Goal: Task Accomplishment & Management: Manage account settings

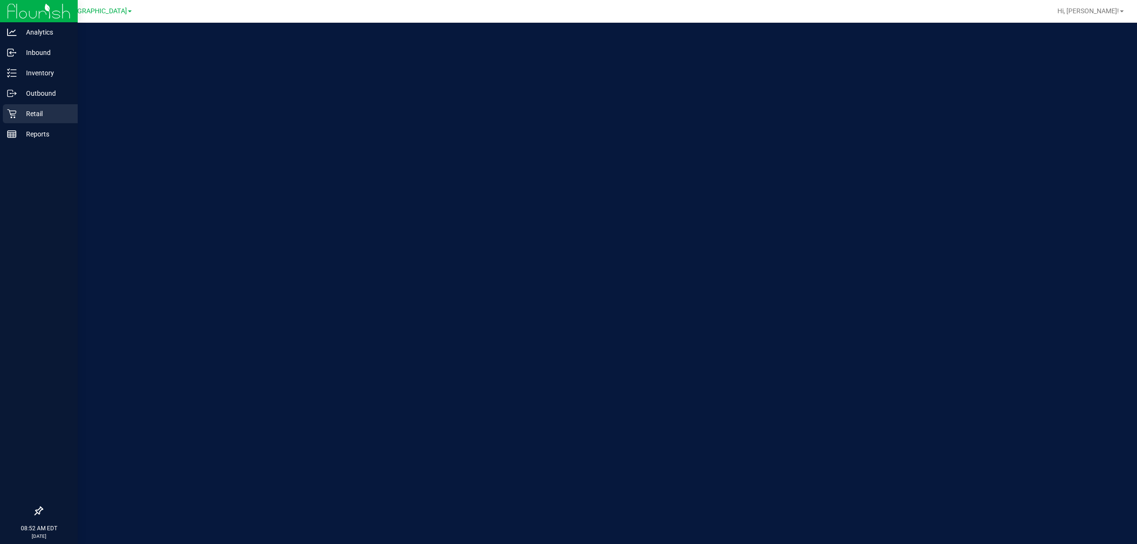
click at [20, 113] on p "Retail" at bounding box center [45, 113] width 57 height 11
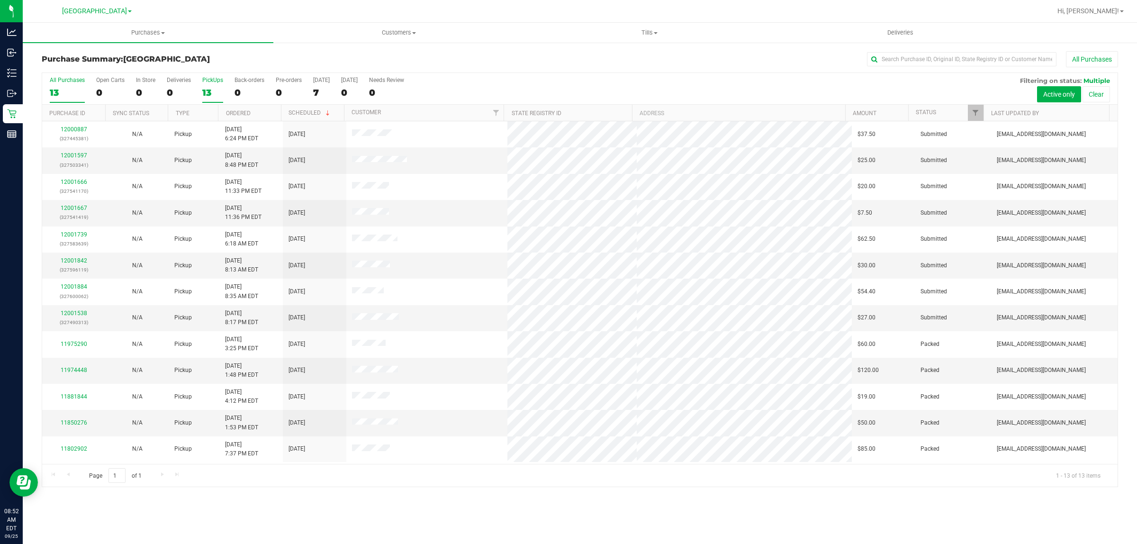
click at [215, 81] on div "PickUps" at bounding box center [212, 80] width 21 height 7
click at [0, 0] on input "PickUps 13" at bounding box center [0, 0] width 0 height 0
click at [976, 113] on span "Filter" at bounding box center [976, 113] width 8 height 8
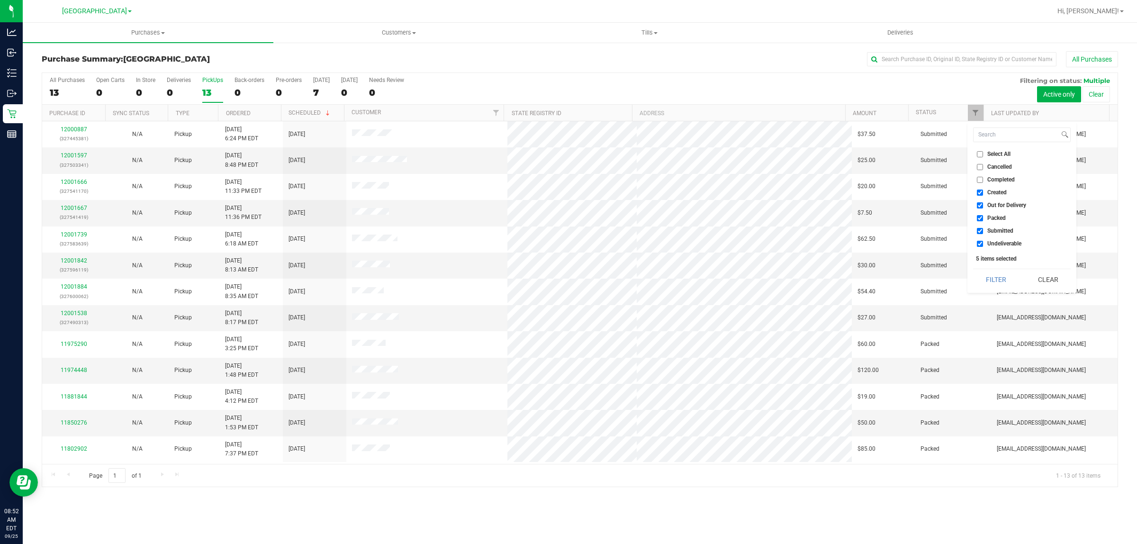
click at [983, 205] on input "Out for Delivery" at bounding box center [980, 205] width 6 height 6
checkbox input "false"
click at [989, 218] on span "Packed" at bounding box center [997, 218] width 18 height 6
click at [983, 218] on input "Packed" at bounding box center [980, 218] width 6 height 6
checkbox input "false"
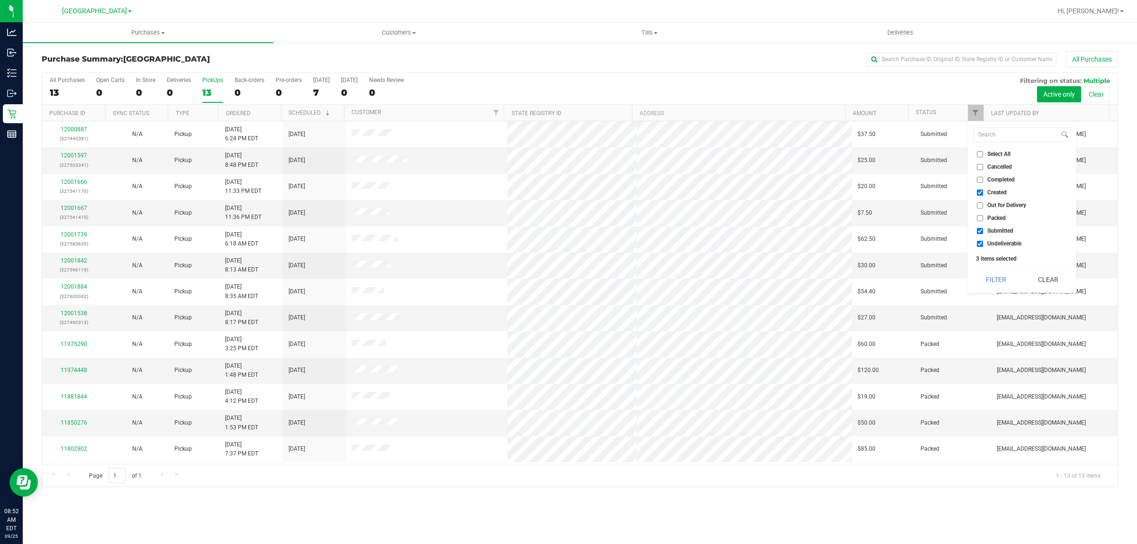
click at [987, 243] on label "Undeliverable" at bounding box center [999, 244] width 45 height 6
click at [983, 243] on input "Undeliverable" at bounding box center [980, 244] width 6 height 6
checkbox input "false"
click at [989, 273] on button "Filter" at bounding box center [995, 279] width 45 height 21
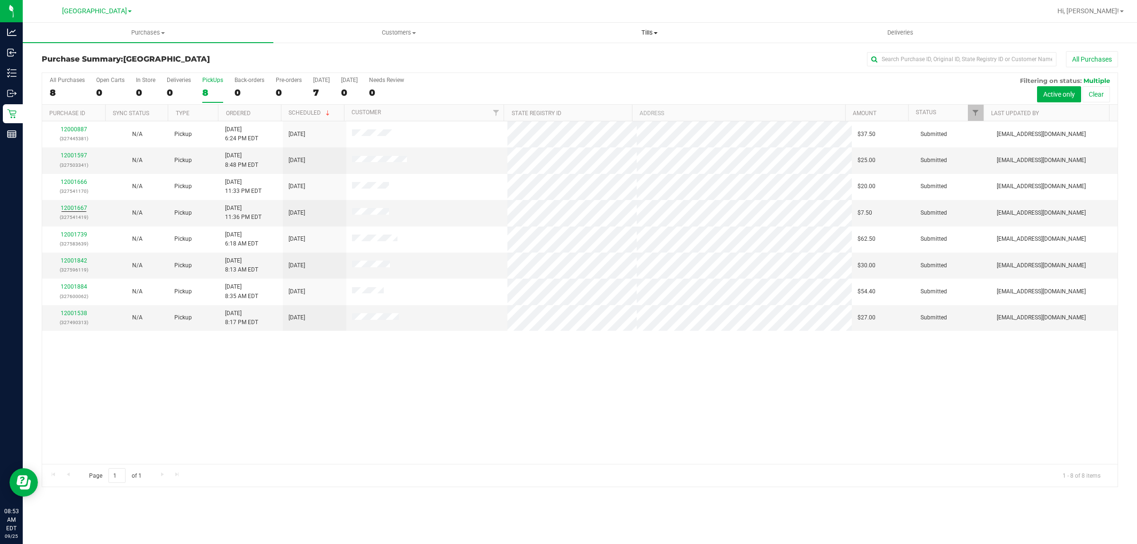
click at [643, 32] on span "Tills" at bounding box center [650, 32] width 250 height 9
click at [582, 57] on span "Manage tills" at bounding box center [556, 57] width 64 height 8
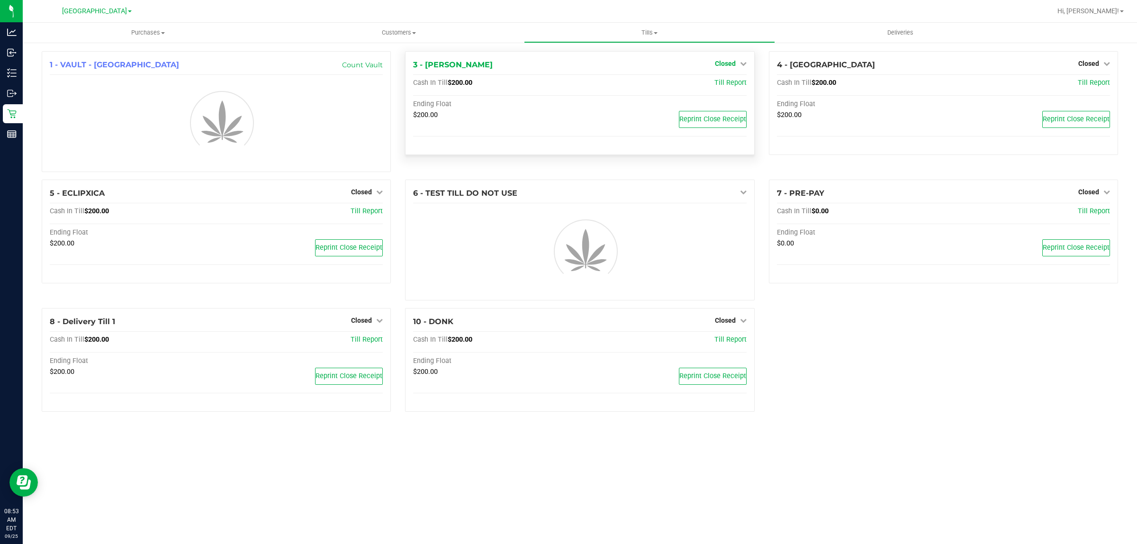
click at [731, 65] on span "Closed" at bounding box center [725, 64] width 21 height 8
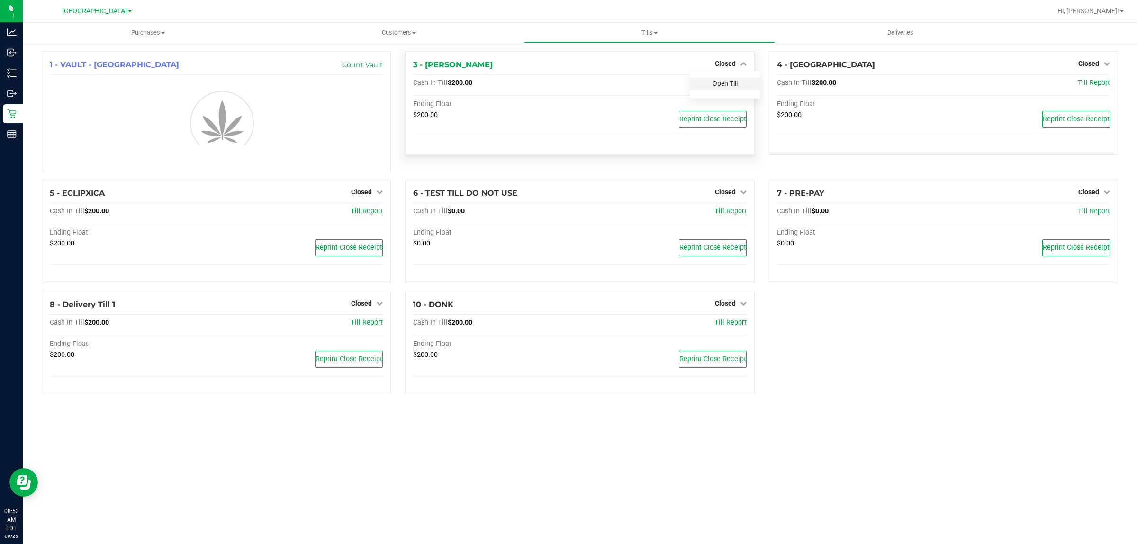
click at [731, 80] on link "Open Till" at bounding box center [725, 84] width 25 height 8
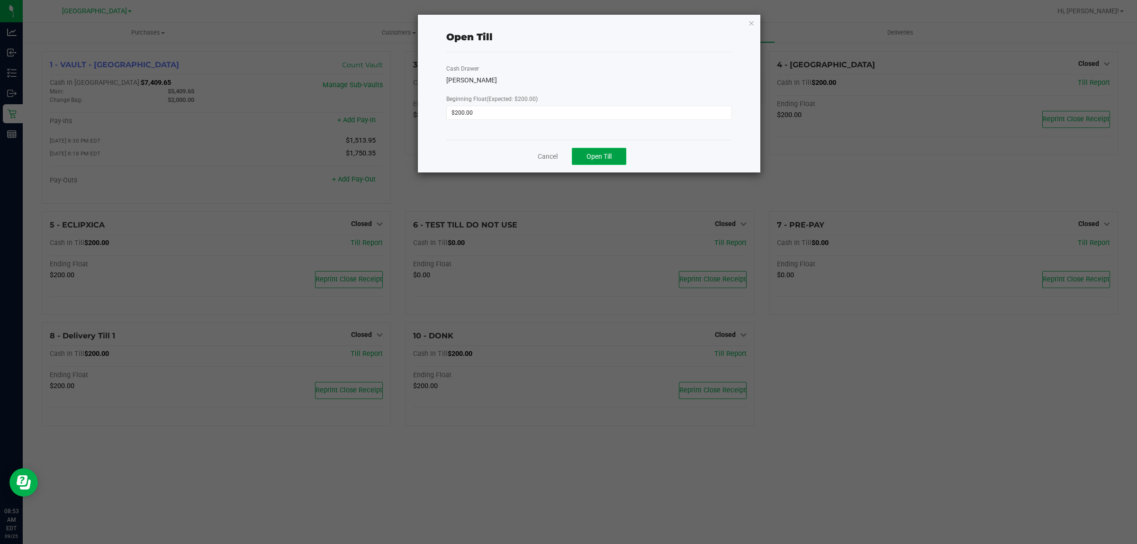
click at [608, 160] on span "Open Till" at bounding box center [599, 157] width 25 height 8
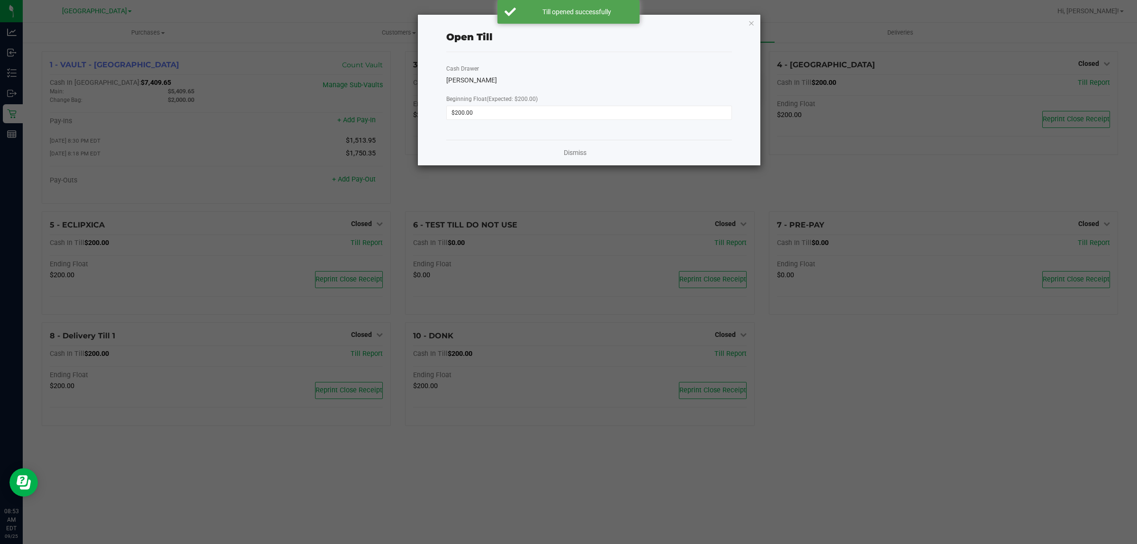
click at [587, 150] on div "Dismiss" at bounding box center [589, 153] width 286 height 26
click at [581, 153] on link "Dismiss" at bounding box center [575, 153] width 23 height 10
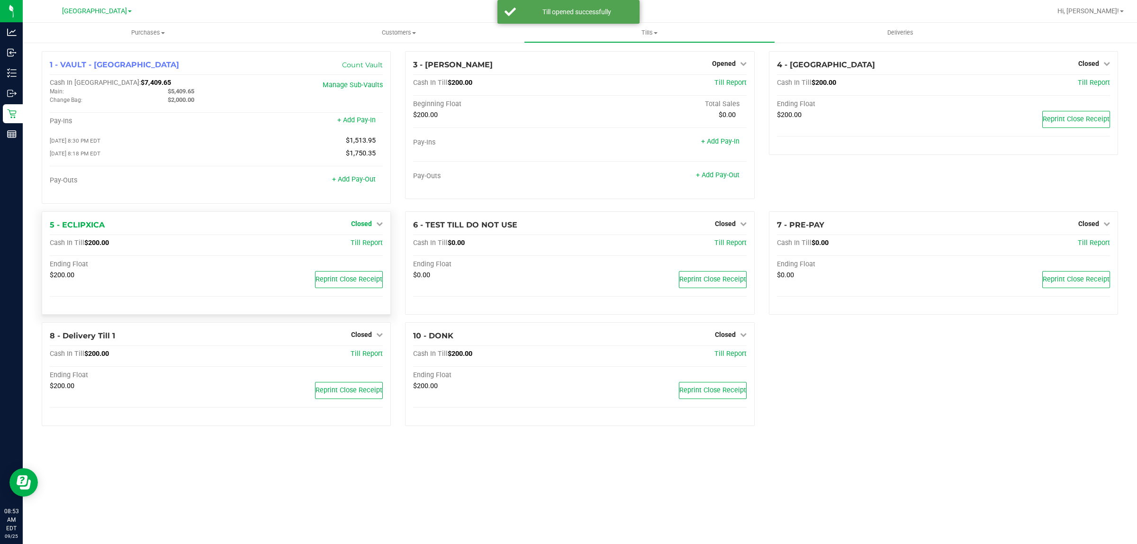
click at [363, 227] on span "Closed" at bounding box center [361, 224] width 21 height 8
click at [367, 245] on link "Open Till" at bounding box center [361, 243] width 25 height 8
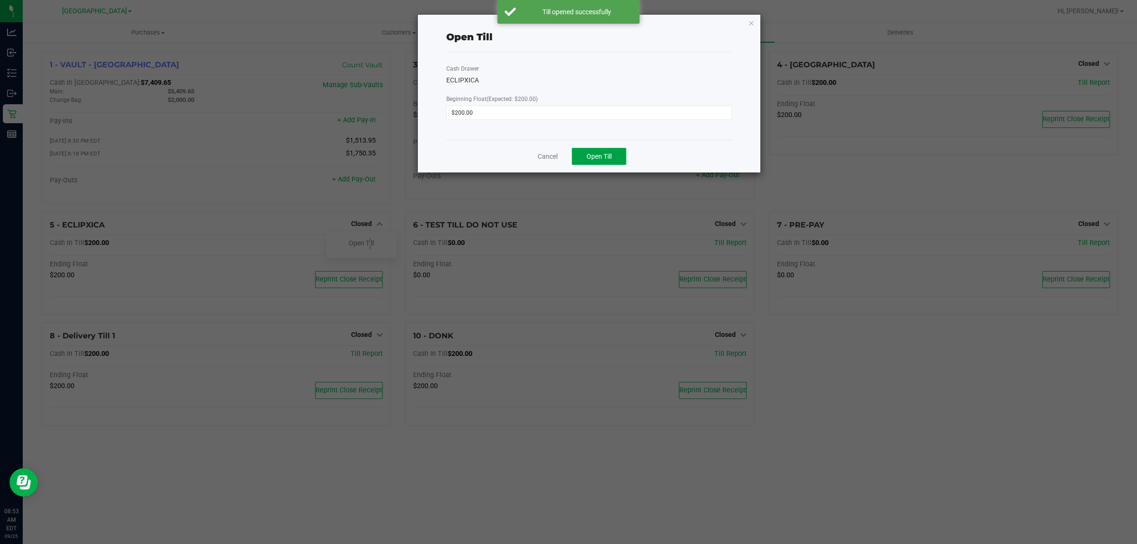
click at [611, 152] on button "Open Till" at bounding box center [599, 156] width 54 height 17
click at [583, 154] on link "Dismiss" at bounding box center [575, 153] width 23 height 10
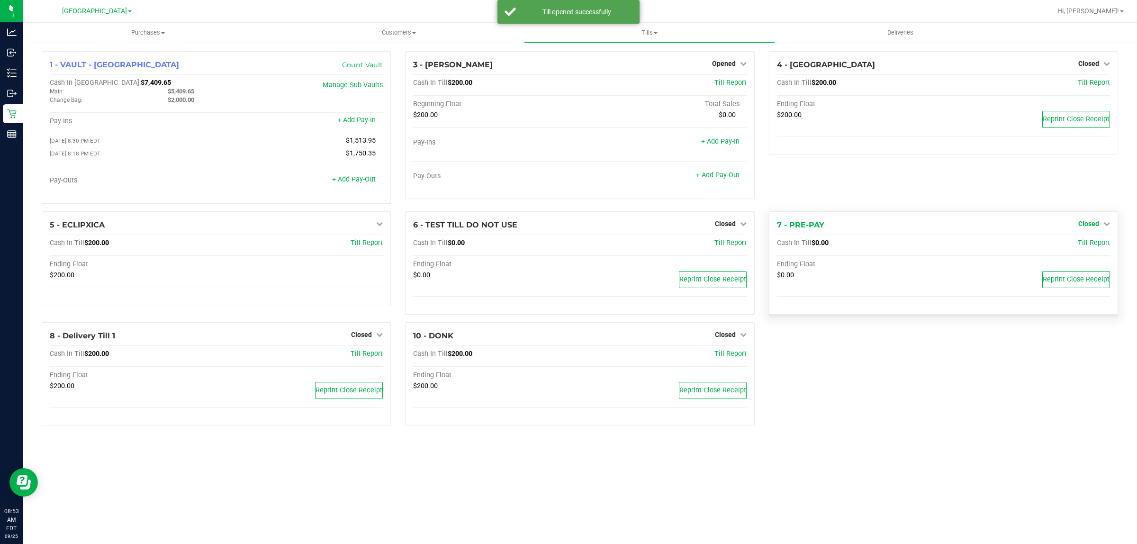
click at [1090, 225] on span "Closed" at bounding box center [1089, 224] width 21 height 8
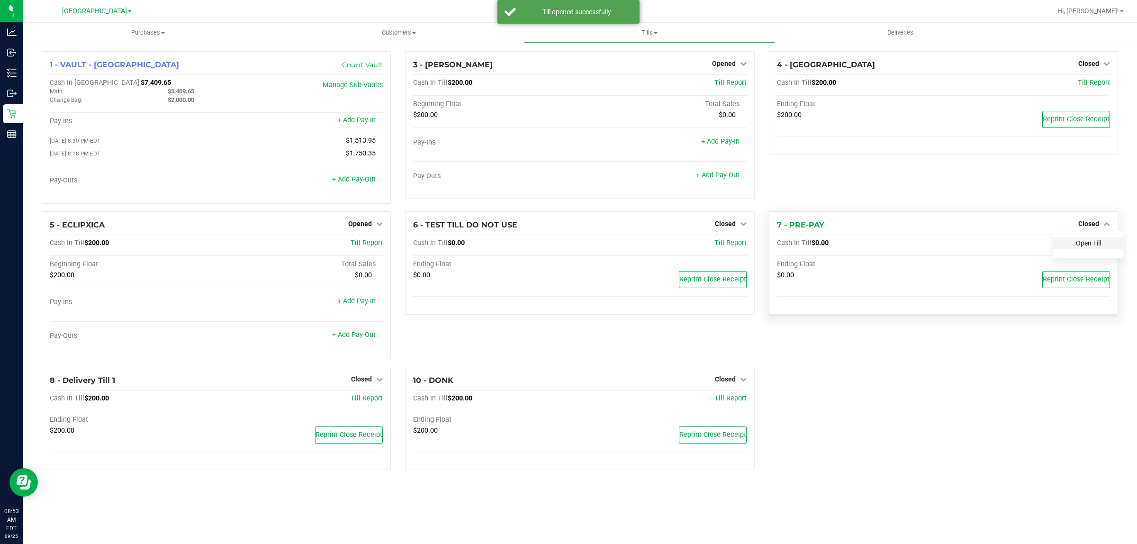
click at [1088, 245] on link "Open Till" at bounding box center [1088, 243] width 25 height 8
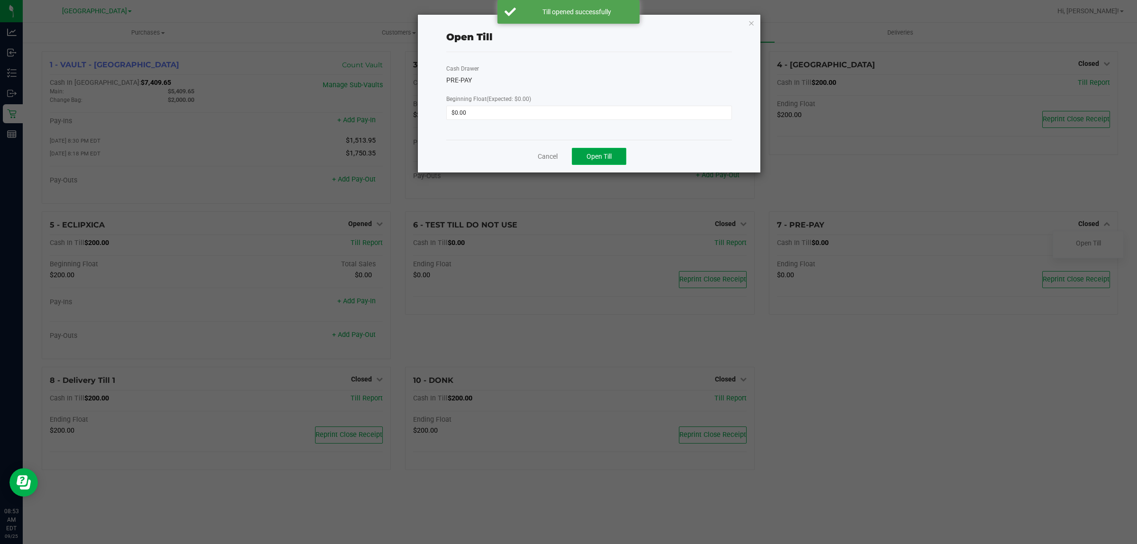
click at [584, 152] on button "Open Till" at bounding box center [599, 156] width 54 height 17
click at [570, 152] on link "Dismiss" at bounding box center [575, 153] width 23 height 10
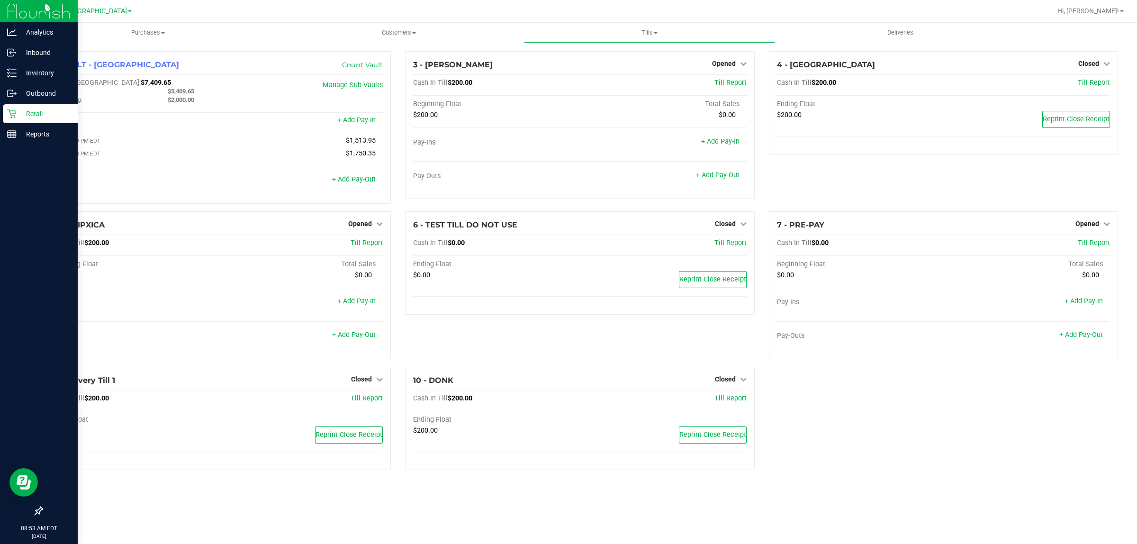
click at [15, 117] on icon at bounding box center [11, 113] width 9 height 9
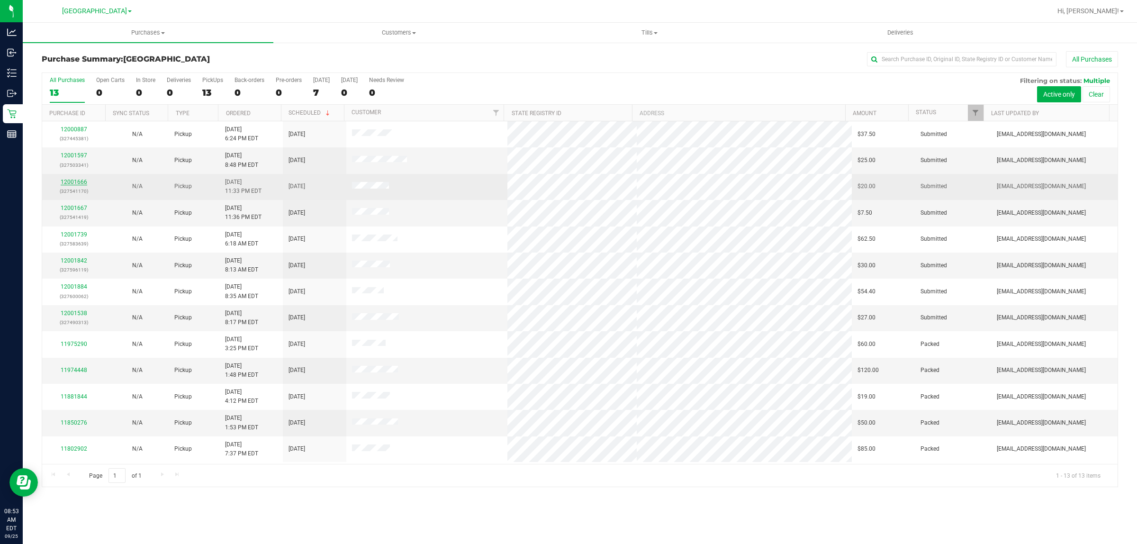
click at [67, 183] on link "12001666" at bounding box center [74, 182] width 27 height 7
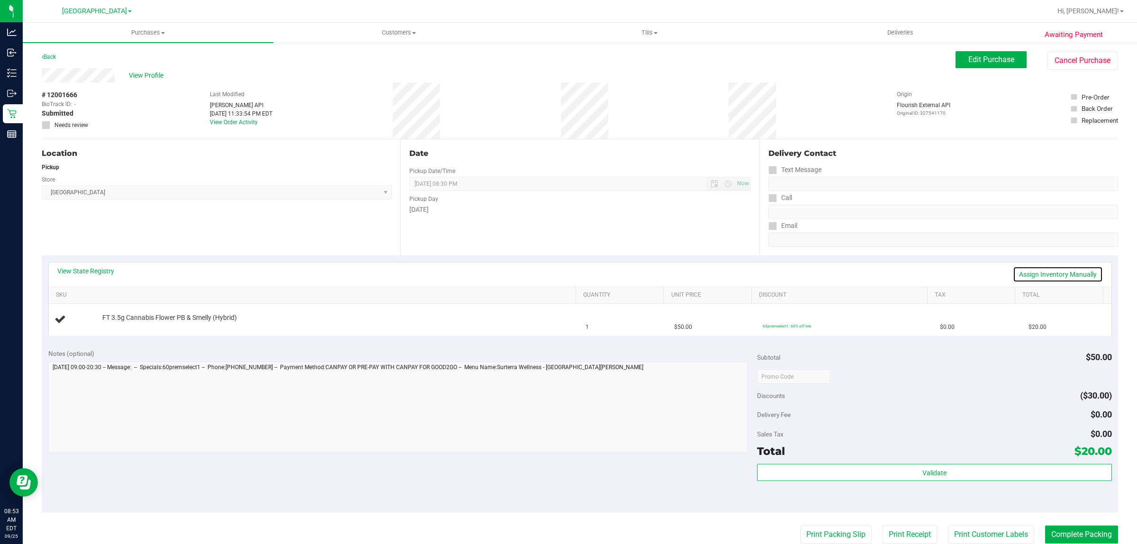
click at [1066, 274] on link "Assign Inventory Manually" at bounding box center [1058, 274] width 90 height 16
click at [1066, 273] on link "Save & Exit" at bounding box center [1081, 274] width 45 height 16
click at [970, 58] on span "Edit Purchase" at bounding box center [992, 59] width 46 height 9
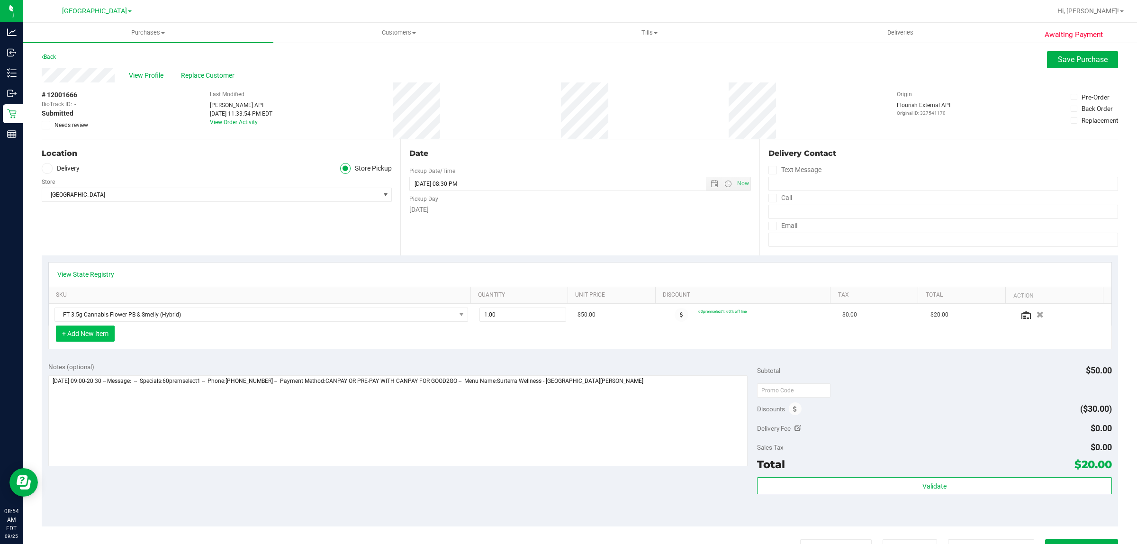
click at [96, 342] on button "+ Add New Item" at bounding box center [85, 334] width 59 height 16
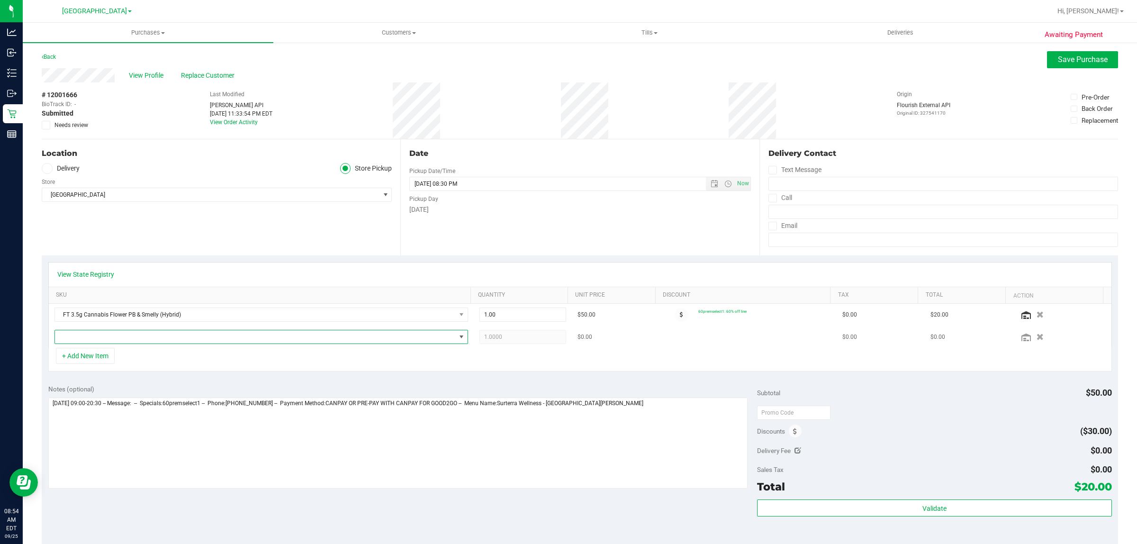
click at [138, 335] on span "NO DATA FOUND" at bounding box center [255, 336] width 401 height 13
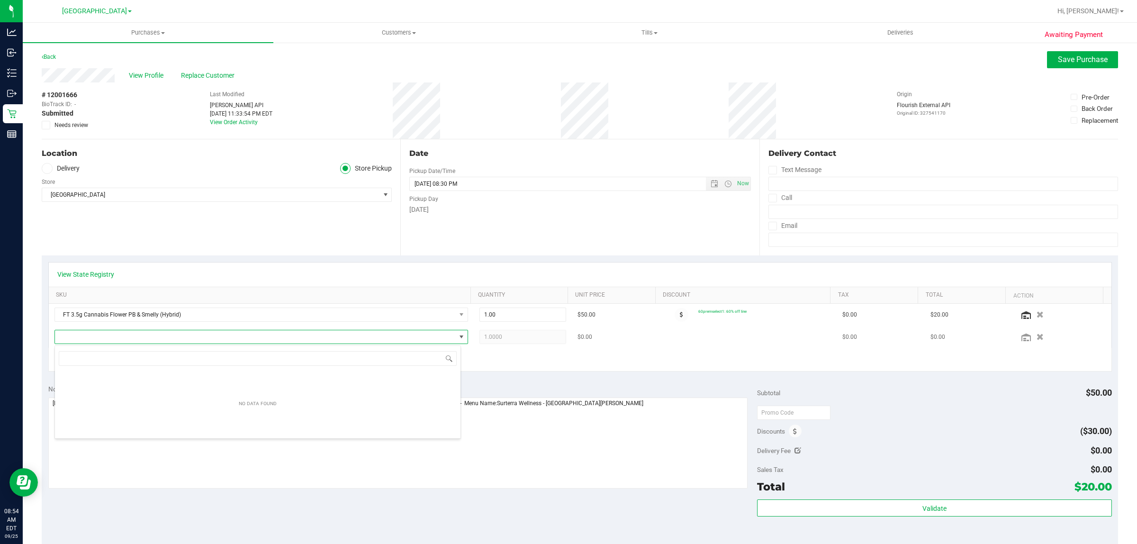
scroll to position [15, 407]
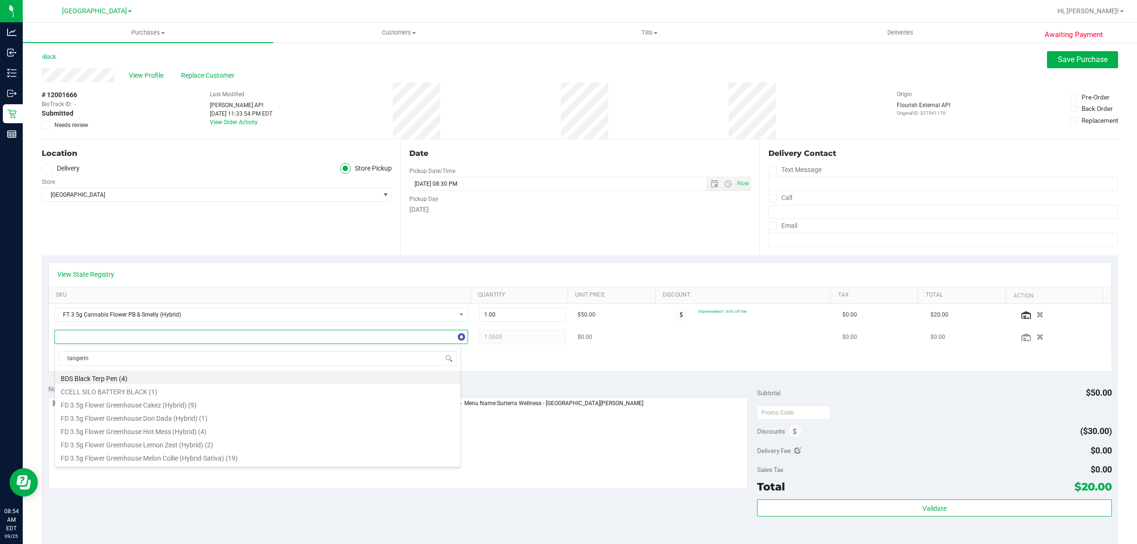
type input "tangerine"
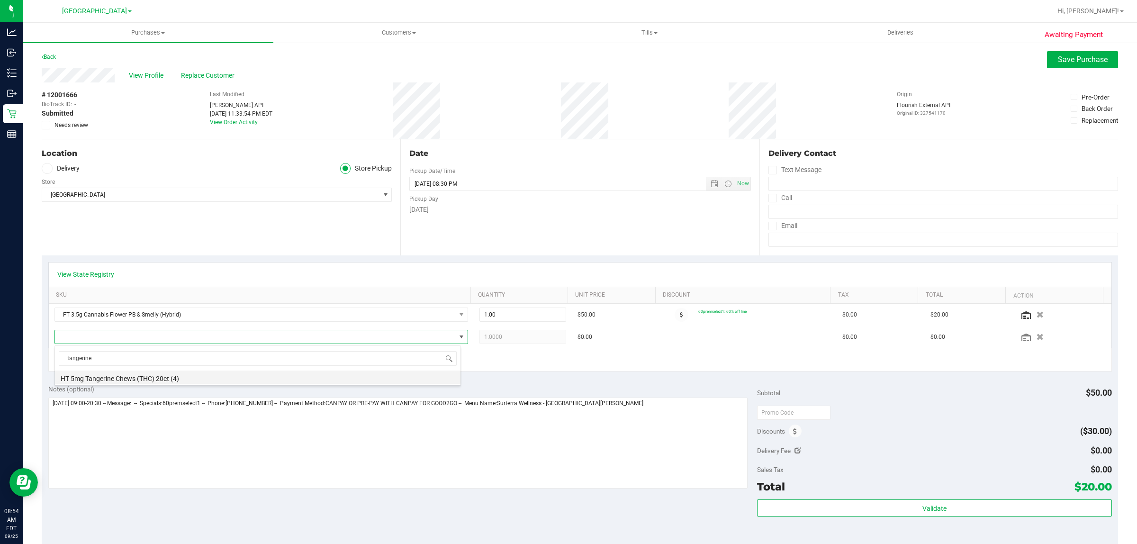
click at [126, 380] on li "HT 5mg Tangerine Chews (THC) 20ct (4)" at bounding box center [258, 377] width 406 height 13
click at [221, 372] on div "+ Add New Item" at bounding box center [580, 360] width 1064 height 24
click at [519, 357] on div "+ Add New Item" at bounding box center [580, 360] width 1064 height 24
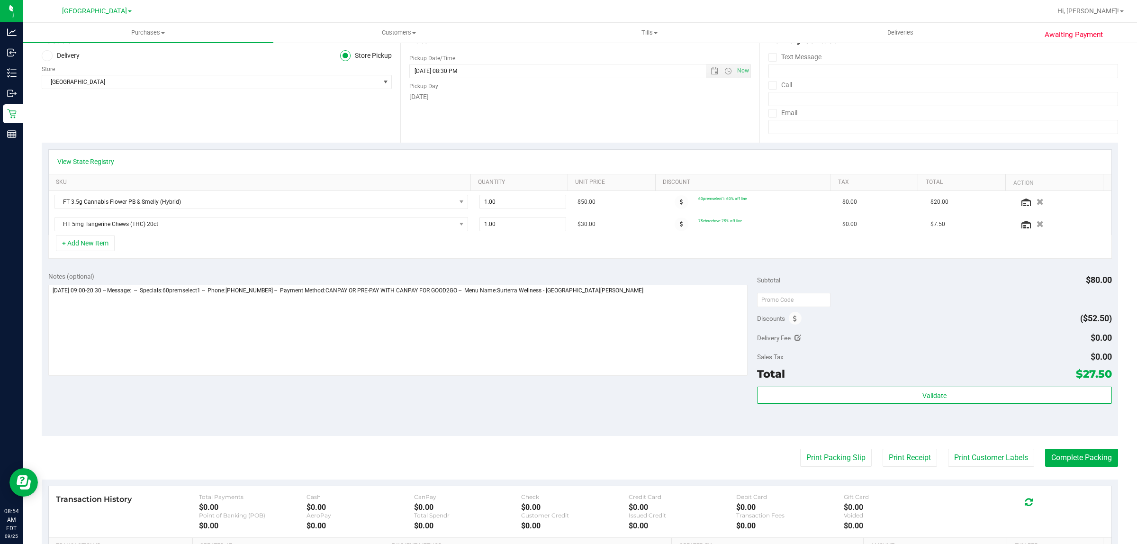
scroll to position [0, 0]
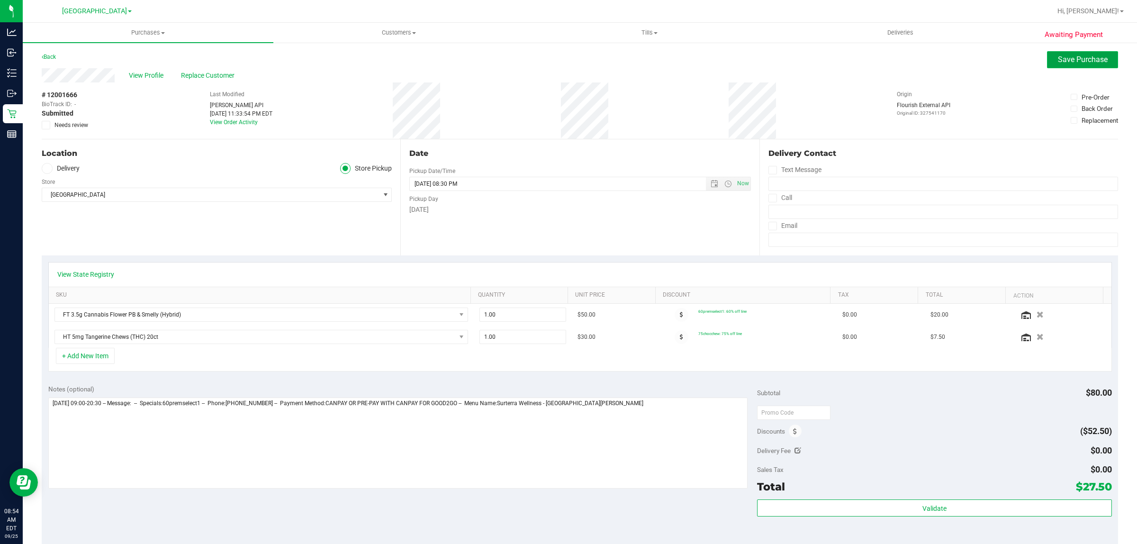
click at [1082, 57] on span "Save Purchase" at bounding box center [1083, 59] width 50 height 9
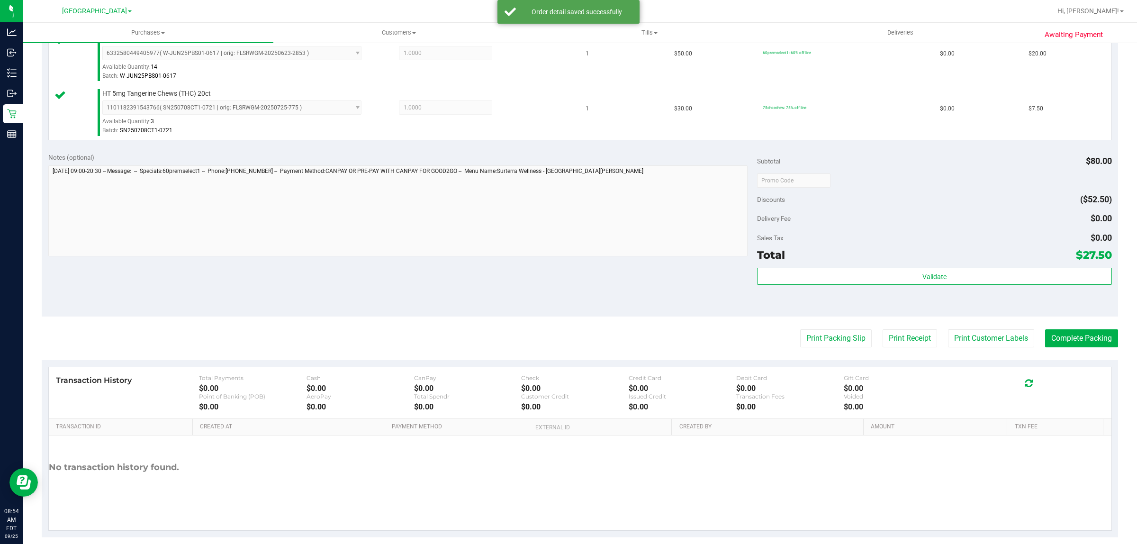
scroll to position [285, 0]
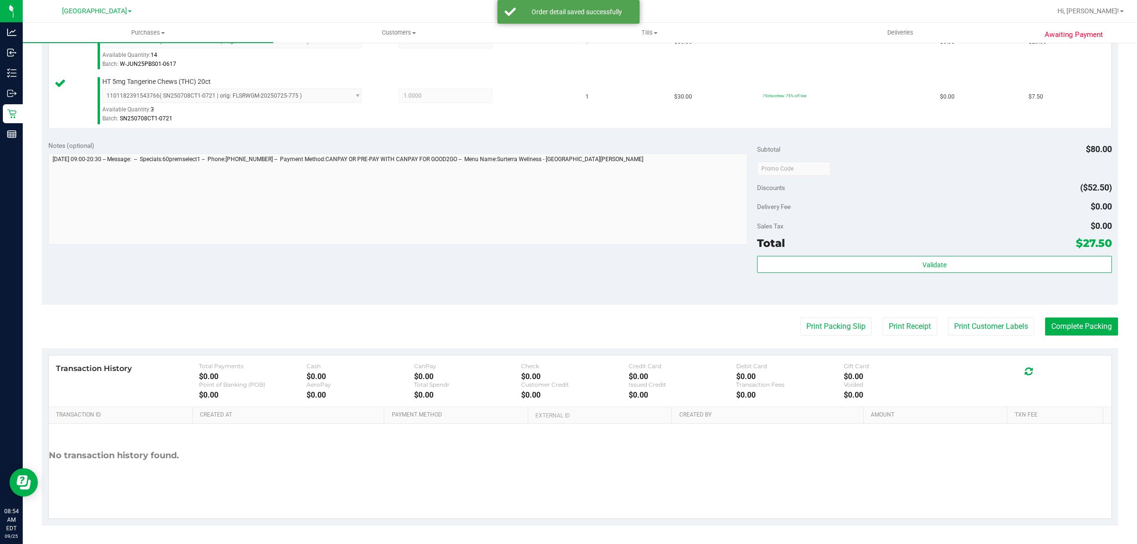
drag, startPoint x: 918, startPoint y: 281, endPoint x: 918, endPoint y: 274, distance: 7.1
click at [918, 281] on div "Validate" at bounding box center [934, 277] width 354 height 43
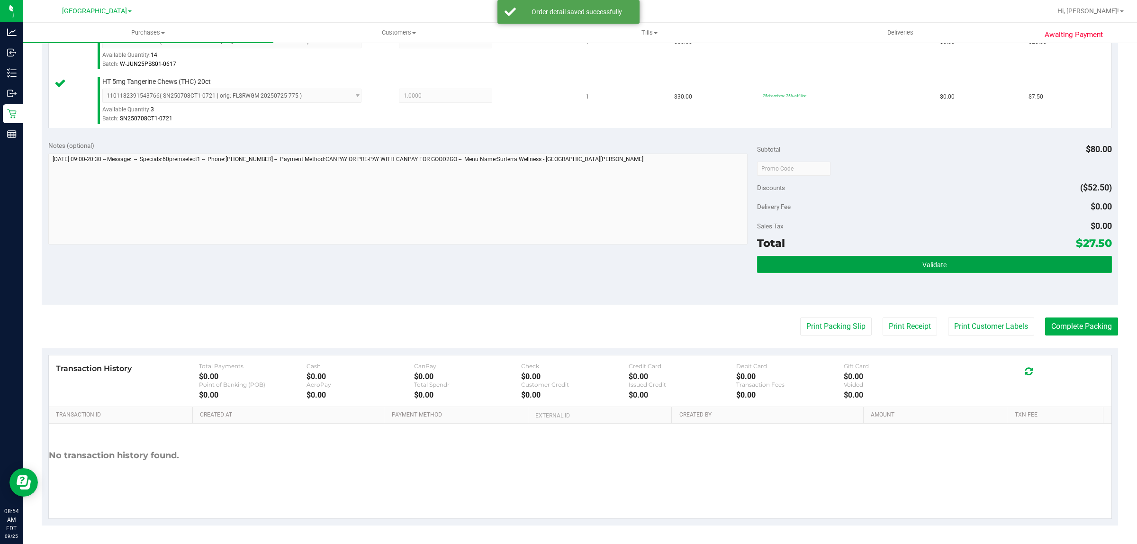
click at [917, 272] on button "Validate" at bounding box center [934, 264] width 354 height 17
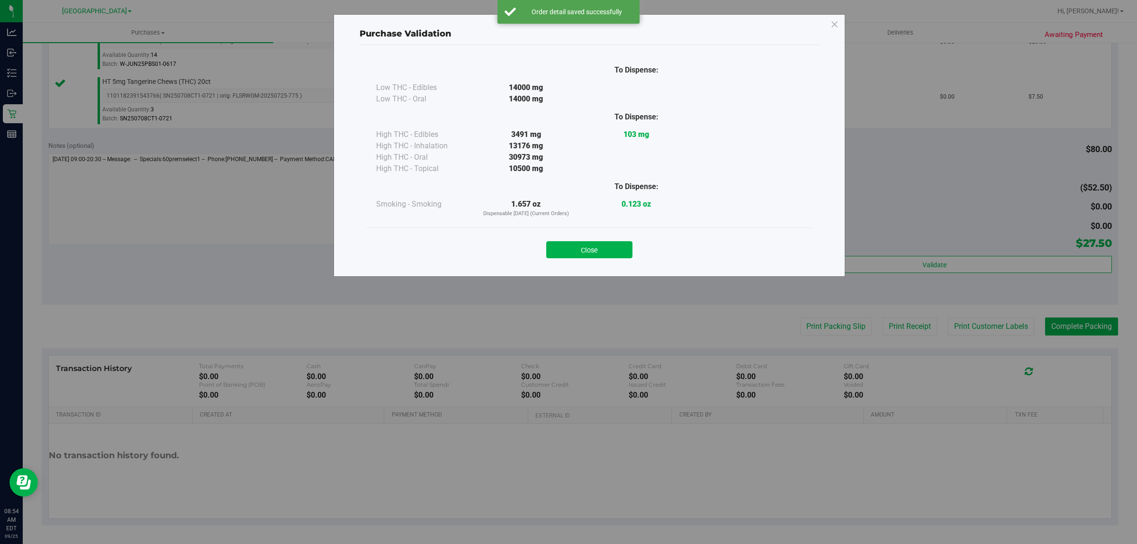
click at [603, 238] on div "Close" at bounding box center [589, 247] width 431 height 24
click at [598, 253] on button "Close" at bounding box center [589, 249] width 86 height 17
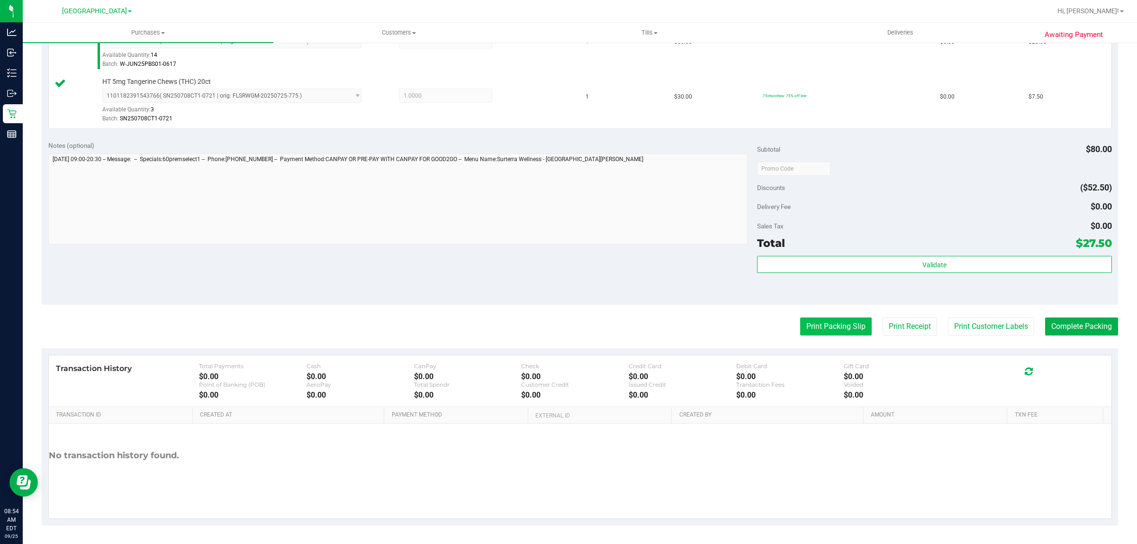
drag, startPoint x: 802, startPoint y: 316, endPoint x: 804, endPoint y: 321, distance: 5.3
click at [802, 318] on purchase-details "Back Edit Purchase Cancel Purchase View Profile # 12001666 BioTrack ID: - Submi…" at bounding box center [580, 146] width 1077 height 760
click at [806, 321] on button "Print Packing Slip" at bounding box center [836, 327] width 72 height 18
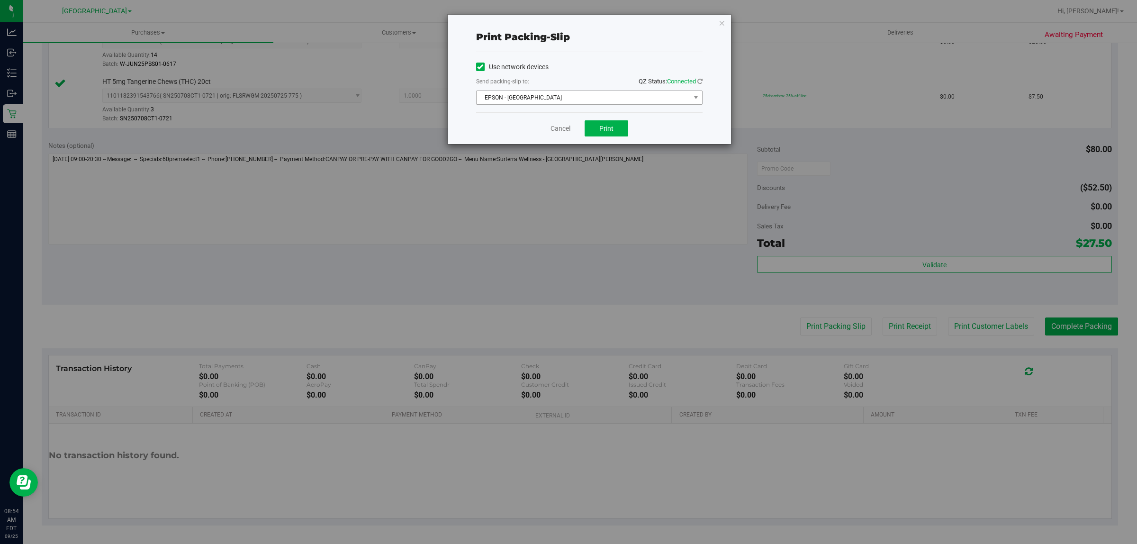
drag, startPoint x: 580, startPoint y: 57, endPoint x: 570, endPoint y: 91, distance: 36.0
click at [581, 72] on div "Use network devices Send packing-slip to: QZ Status: Connected [GEOGRAPHIC_DATA…" at bounding box center [589, 82] width 227 height 60
drag, startPoint x: 565, startPoint y: 95, endPoint x: 555, endPoint y: 105, distance: 14.1
click at [564, 96] on span "EPSON - [GEOGRAPHIC_DATA]" at bounding box center [584, 97] width 214 height 13
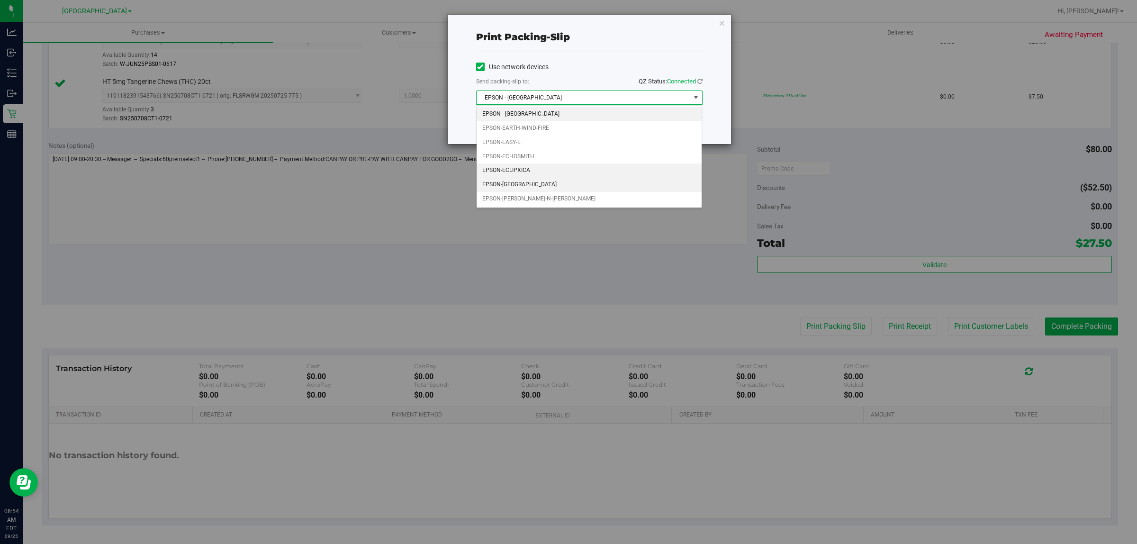
click at [522, 178] on li "EPSON-ECLIPXICA" at bounding box center [590, 170] width 226 height 14
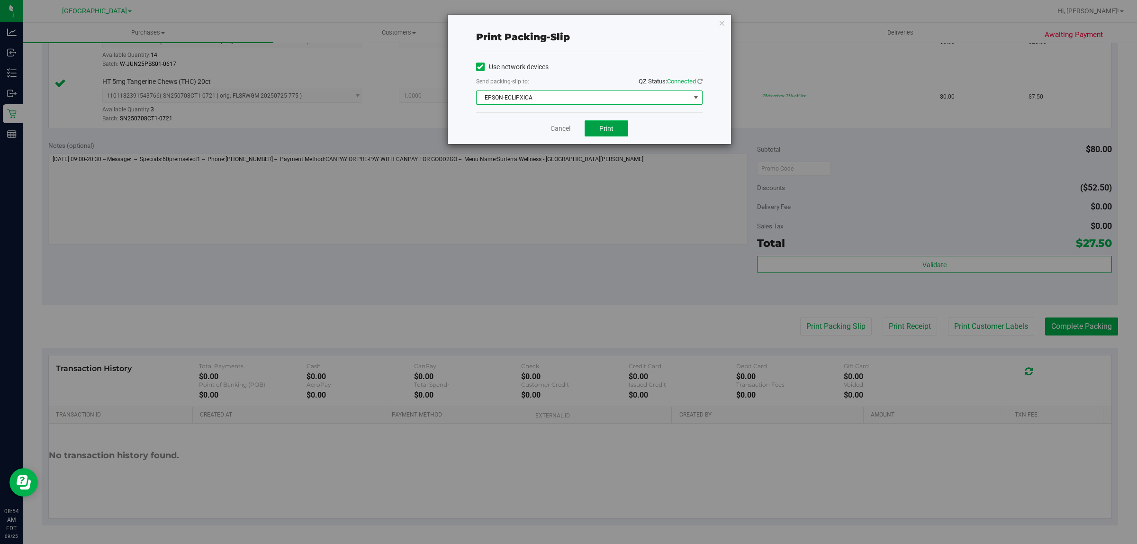
click at [596, 127] on button "Print" at bounding box center [607, 128] width 44 height 16
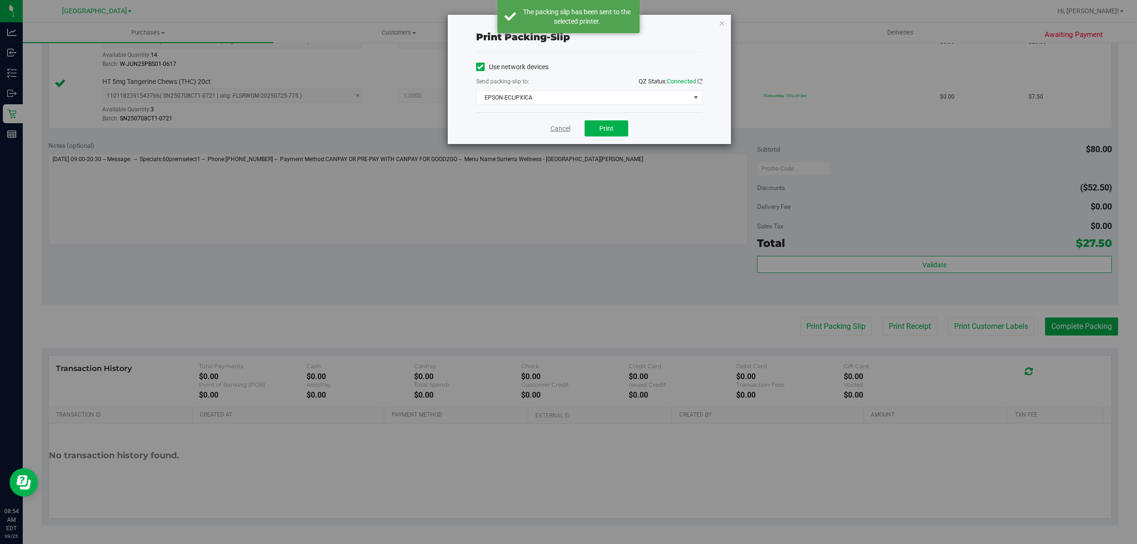
click at [562, 126] on link "Cancel" at bounding box center [561, 129] width 20 height 10
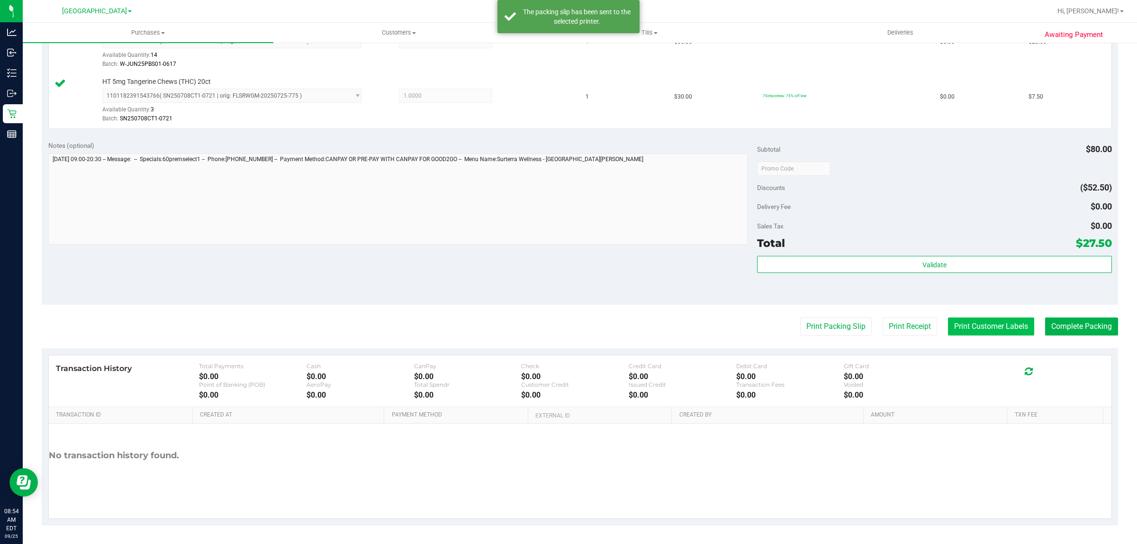
click at [994, 336] on button "Print Customer Labels" at bounding box center [991, 327] width 86 height 18
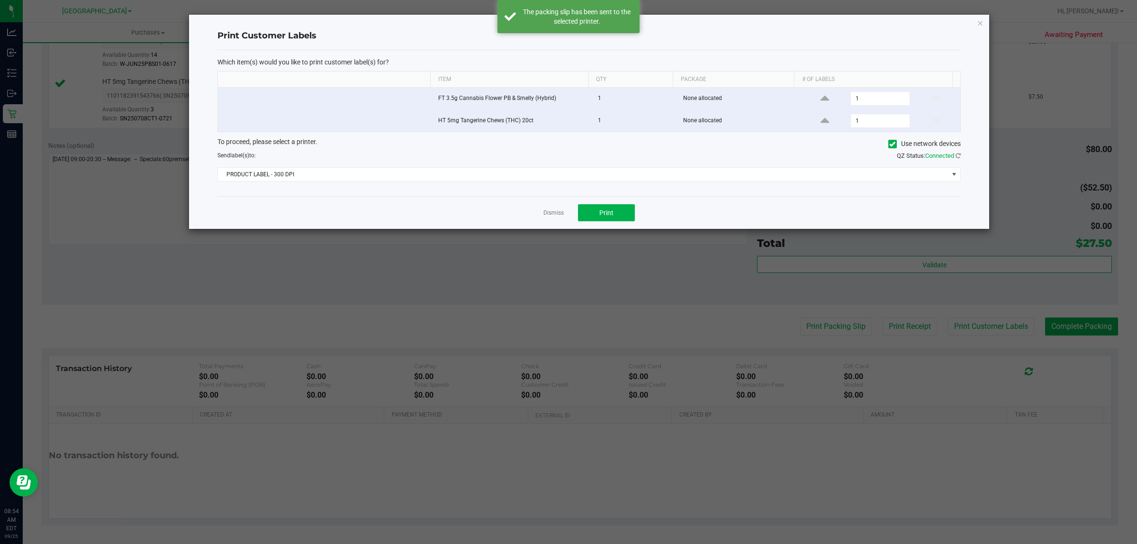
drag, startPoint x: 508, startPoint y: 165, endPoint x: 500, endPoint y: 166, distance: 8.2
click at [505, 166] on div "To proceed, please select a printer. Use network devices Send label(s) to: QZ S…" at bounding box center [590, 159] width 744 height 45
click at [464, 175] on span "PRODUCT LABEL - 300 DPI" at bounding box center [583, 174] width 731 height 13
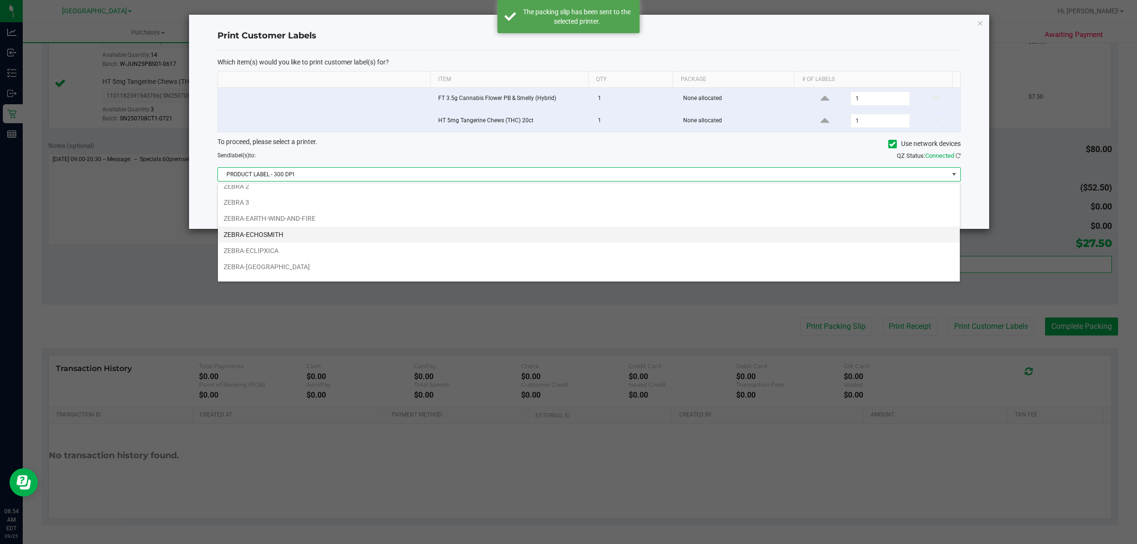
scroll to position [36, 0]
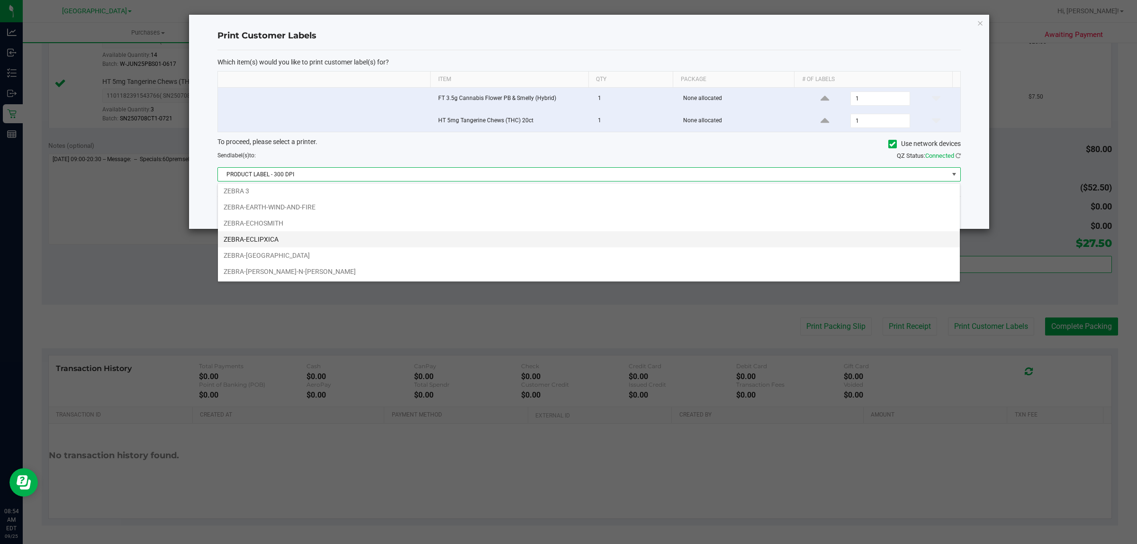
click at [266, 241] on li "ZEBRA-ECLIPXICA" at bounding box center [589, 239] width 742 height 16
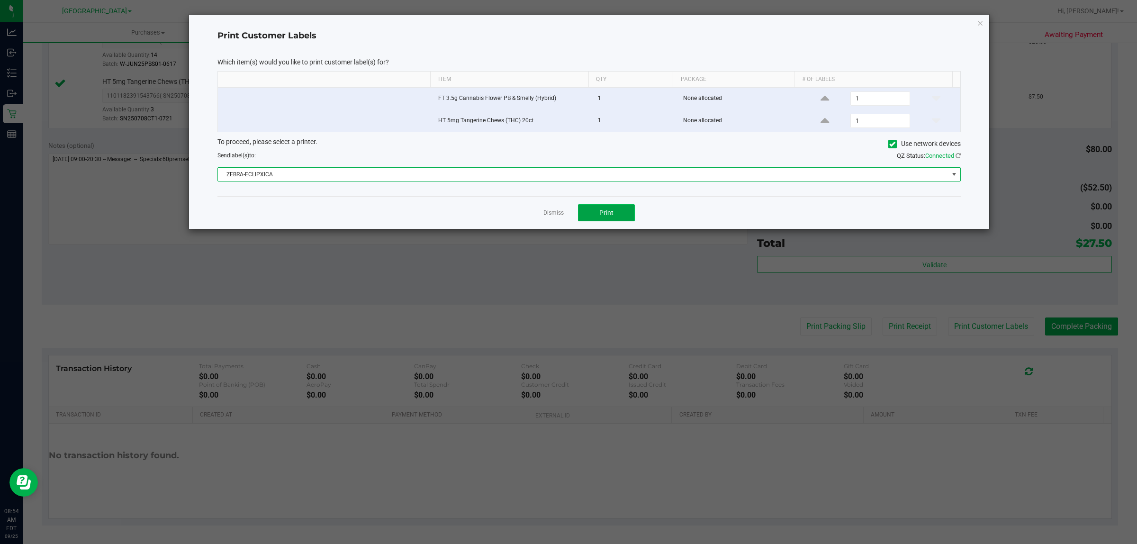
click at [590, 211] on button "Print" at bounding box center [606, 212] width 57 height 17
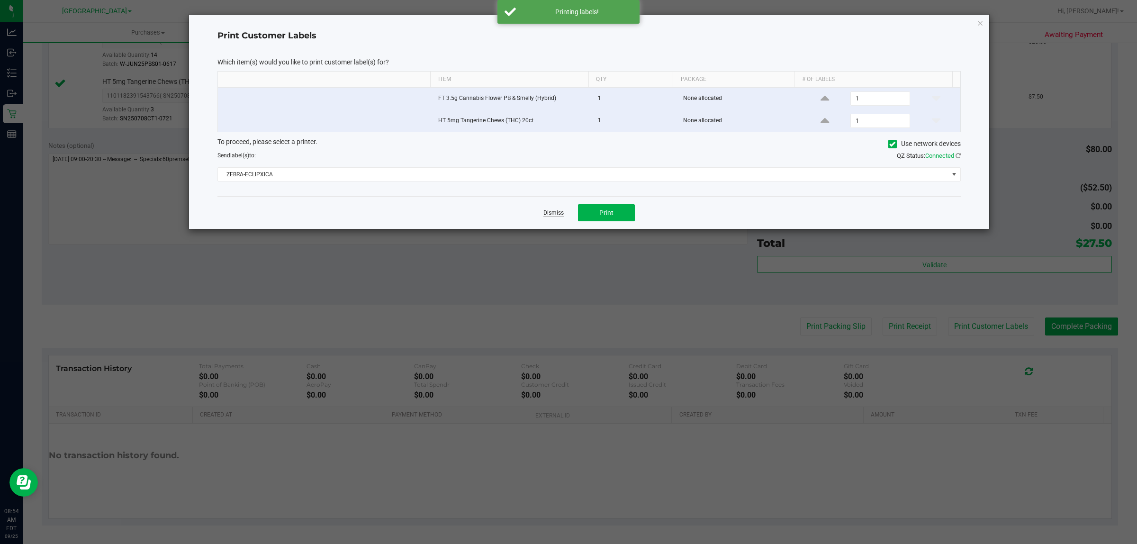
click at [553, 216] on link "Dismiss" at bounding box center [554, 213] width 20 height 8
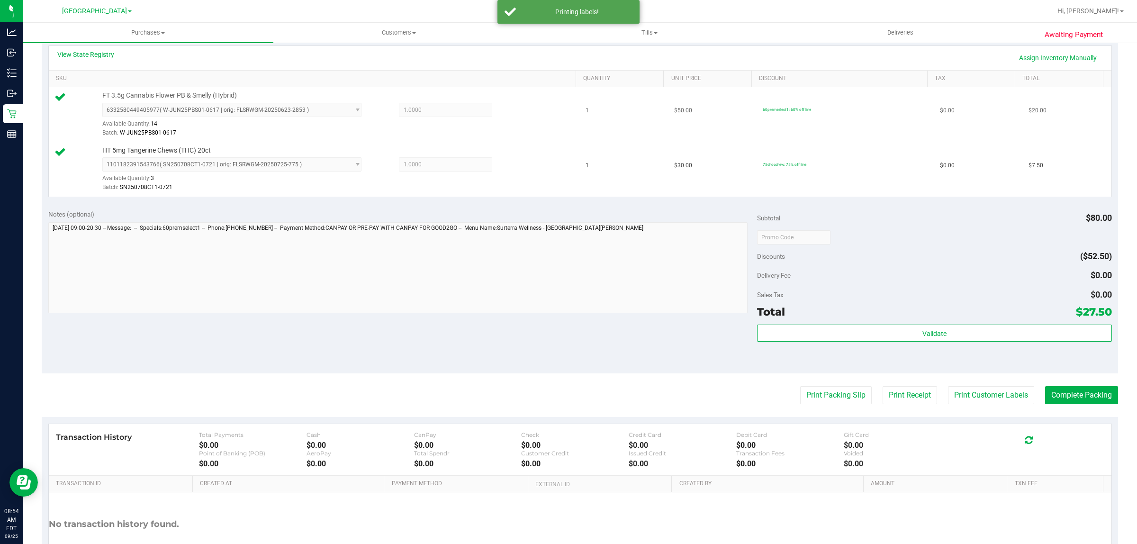
scroll to position [108, 0]
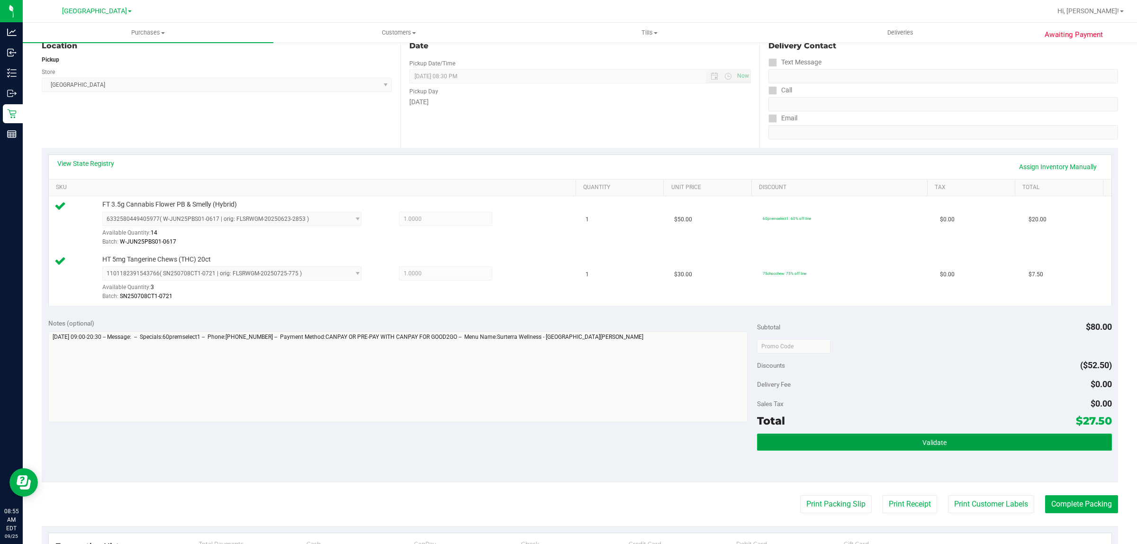
click at [916, 436] on button "Validate" at bounding box center [934, 442] width 354 height 17
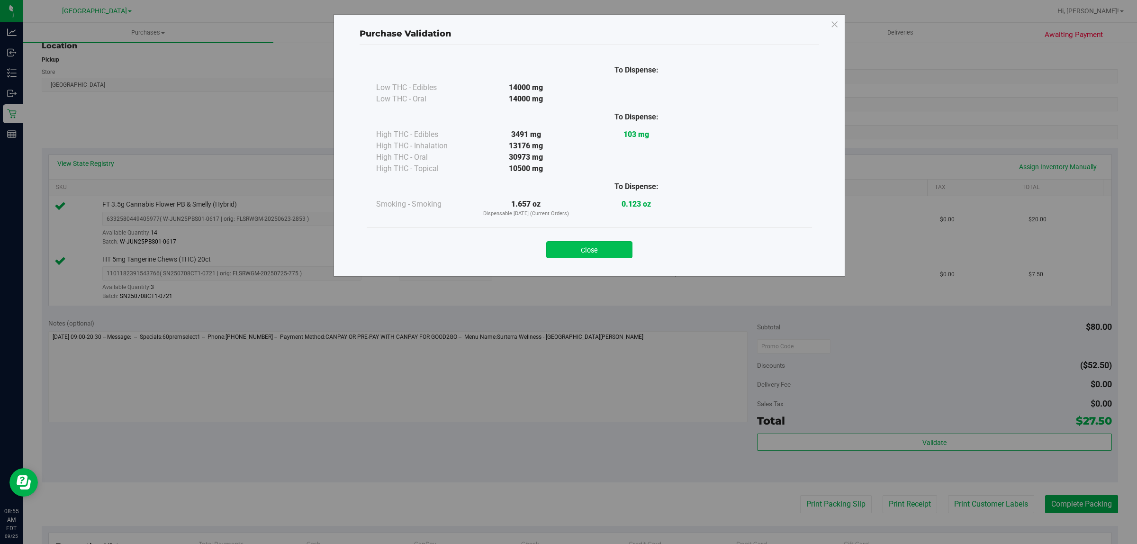
click at [595, 252] on button "Close" at bounding box center [589, 249] width 86 height 17
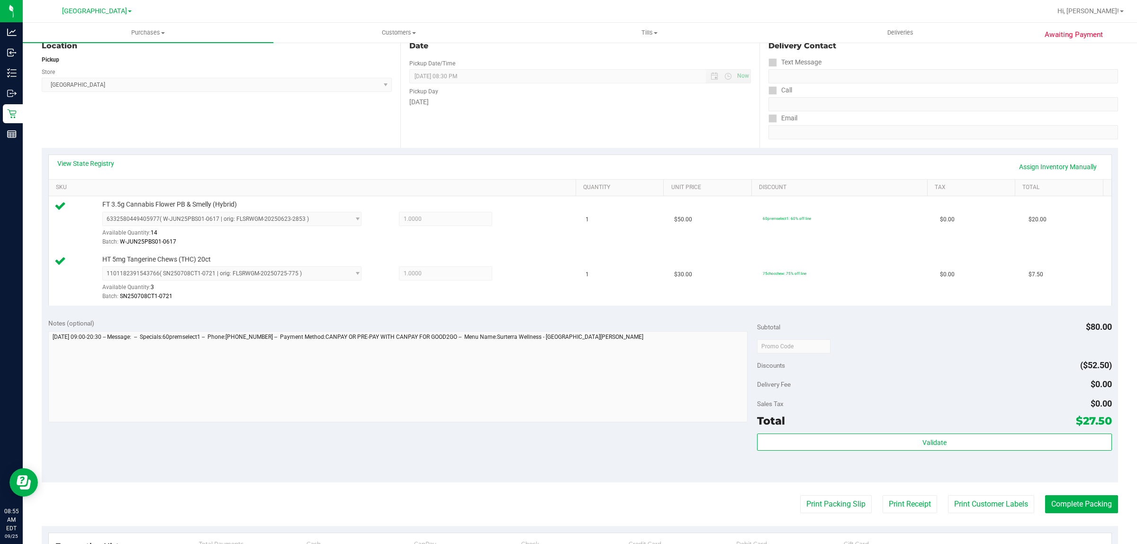
scroll to position [285, 0]
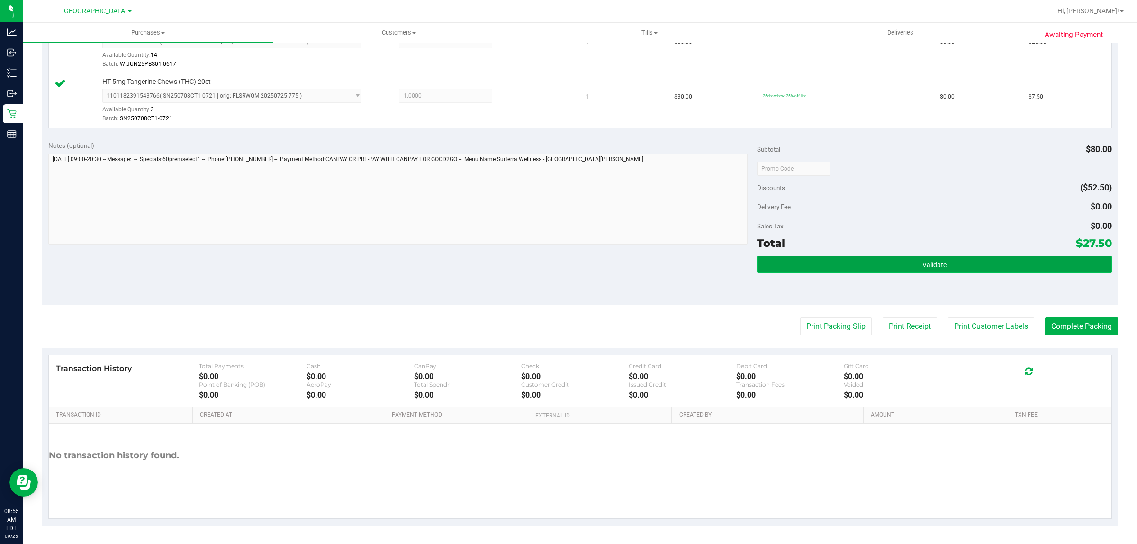
click at [922, 270] on button "Validate" at bounding box center [934, 264] width 354 height 17
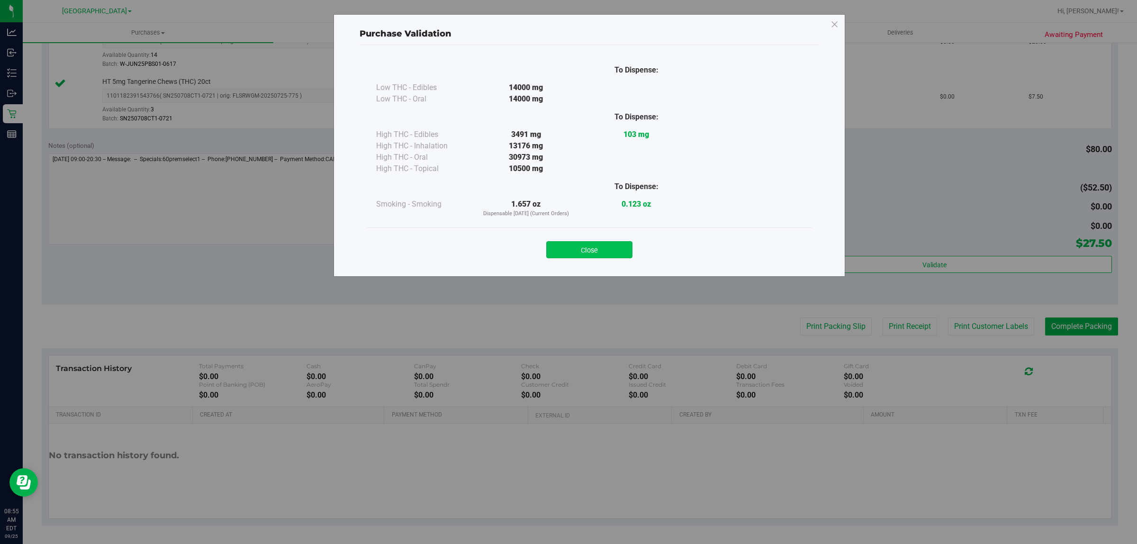
click at [608, 254] on button "Close" at bounding box center [589, 249] width 86 height 17
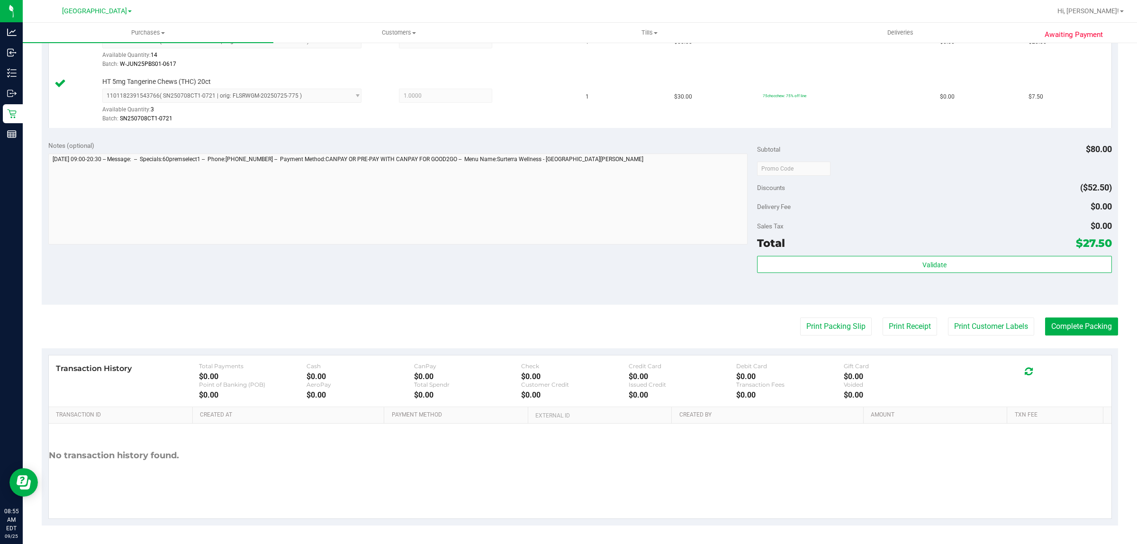
click at [975, 274] on div "Validate" at bounding box center [934, 265] width 354 height 18
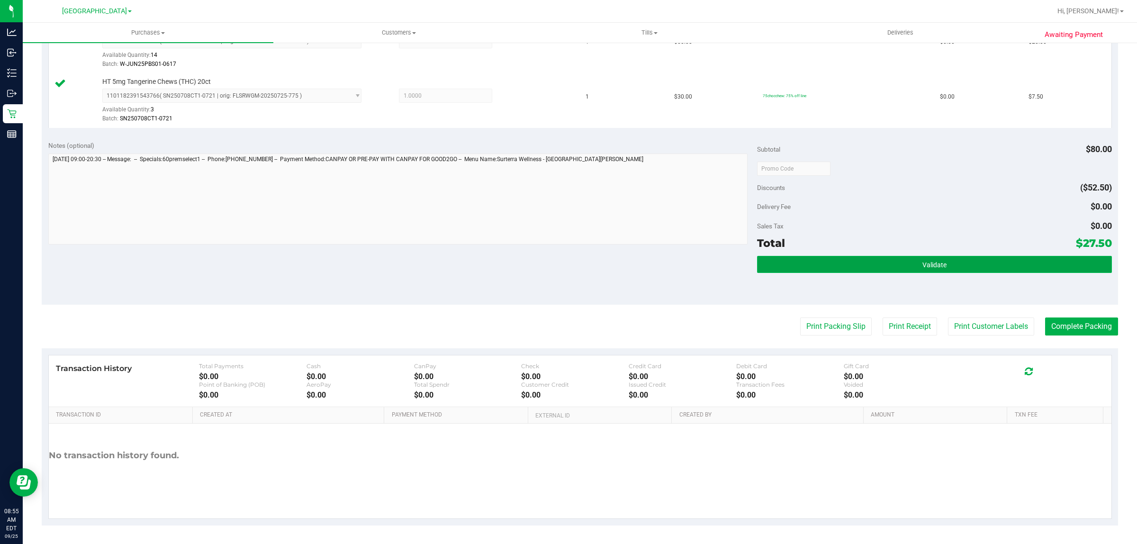
click at [972, 271] on button "Validate" at bounding box center [934, 264] width 354 height 17
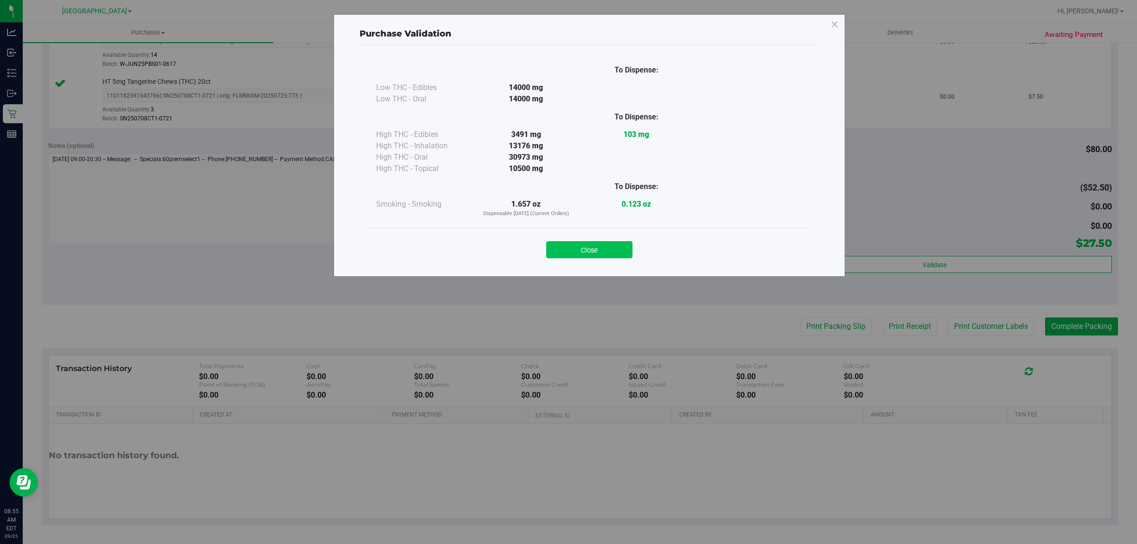
click at [606, 257] on button "Close" at bounding box center [589, 249] width 86 height 17
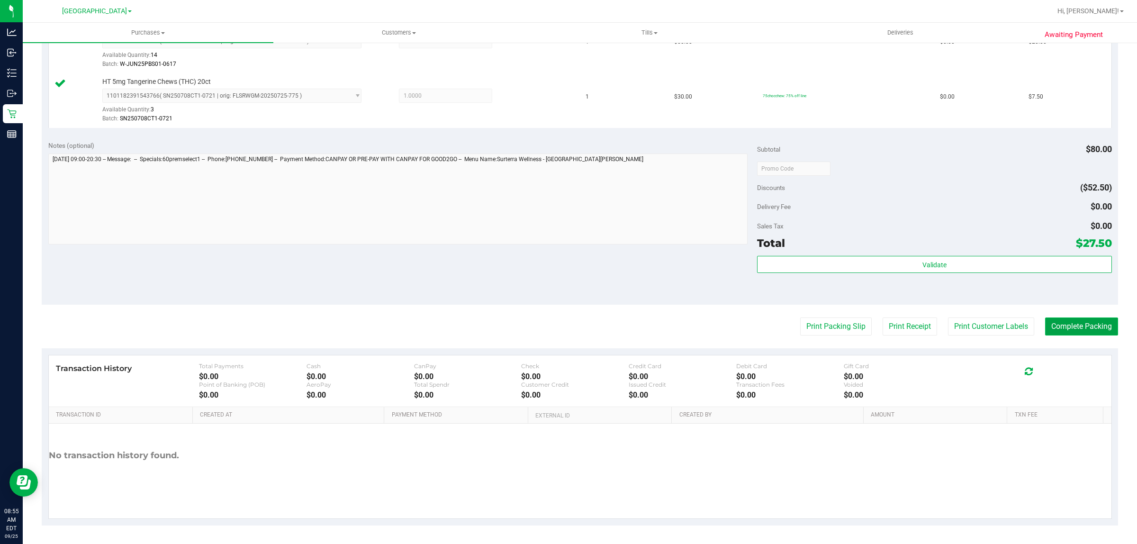
drag, startPoint x: 1060, startPoint y: 330, endPoint x: 1061, endPoint y: 325, distance: 5.4
click at [1061, 327] on button "Complete Packing" at bounding box center [1081, 327] width 73 height 18
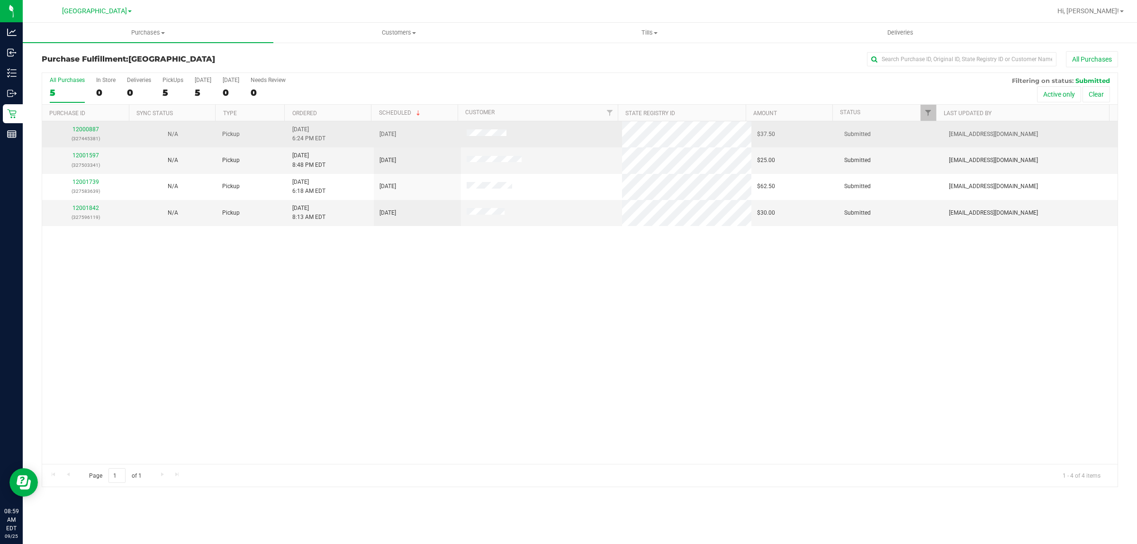
click at [84, 127] on div "12000887 (327445381)" at bounding box center [86, 134] width 76 height 18
click at [91, 133] on link "12000887" at bounding box center [86, 129] width 27 height 7
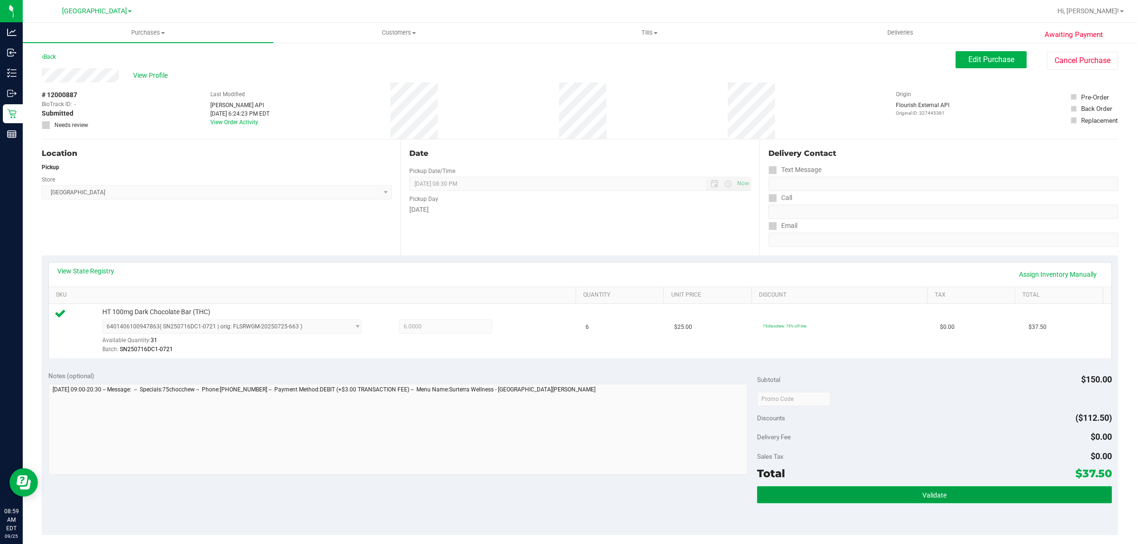
click at [985, 490] on button "Validate" at bounding box center [934, 494] width 354 height 17
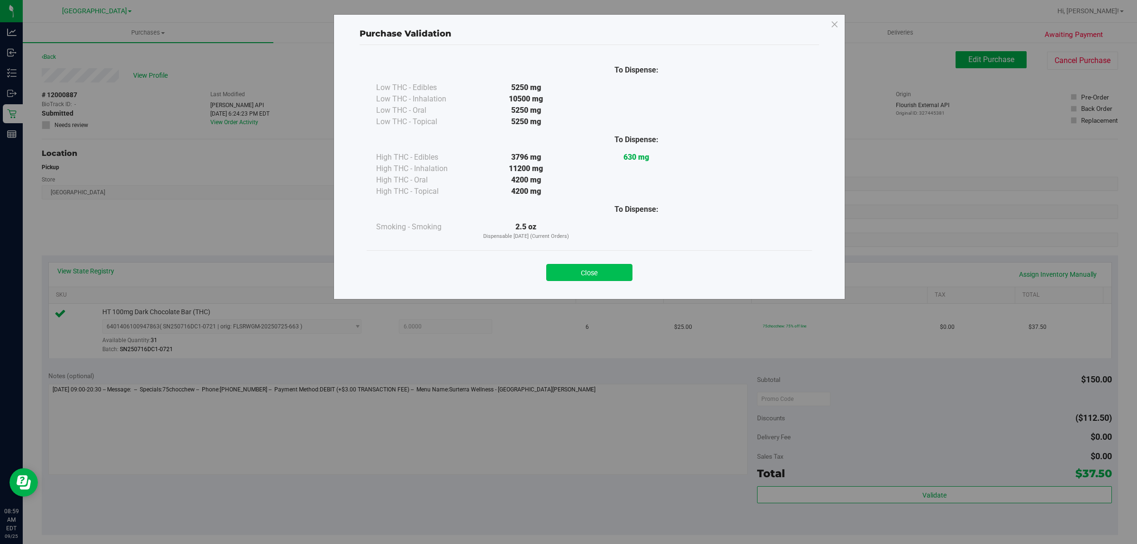
click at [589, 266] on button "Close" at bounding box center [589, 272] width 86 height 17
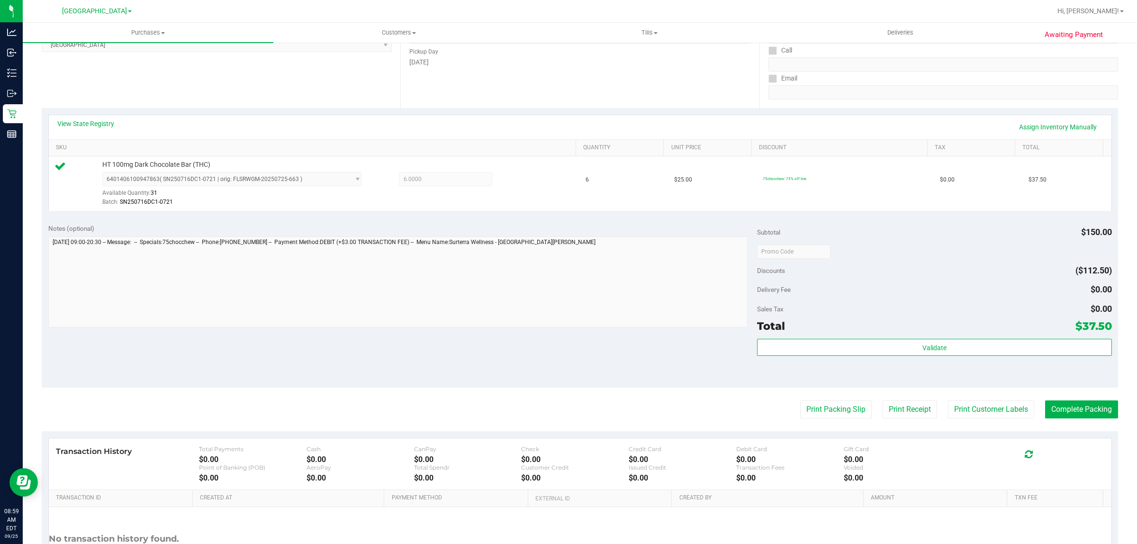
scroll to position [202, 0]
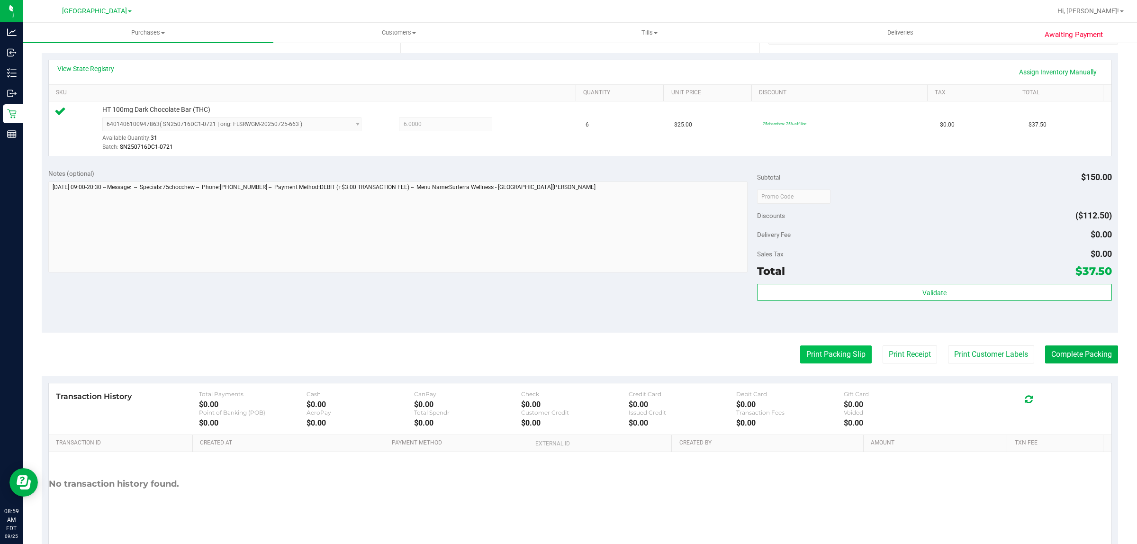
click at [829, 358] on button "Print Packing Slip" at bounding box center [836, 354] width 72 height 18
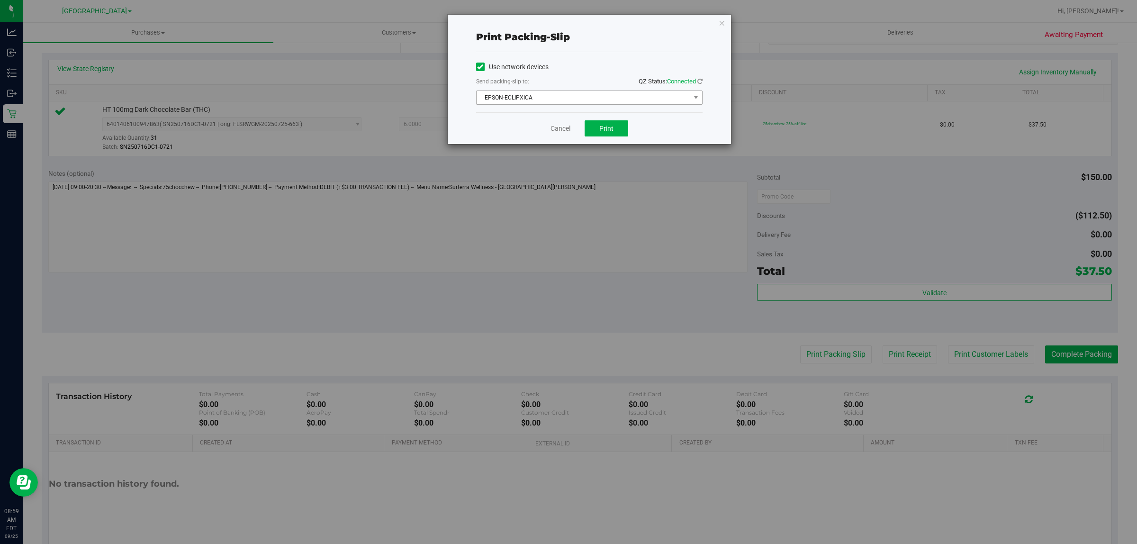
click at [610, 104] on span "EPSON-ECLIPXICA" at bounding box center [584, 97] width 214 height 13
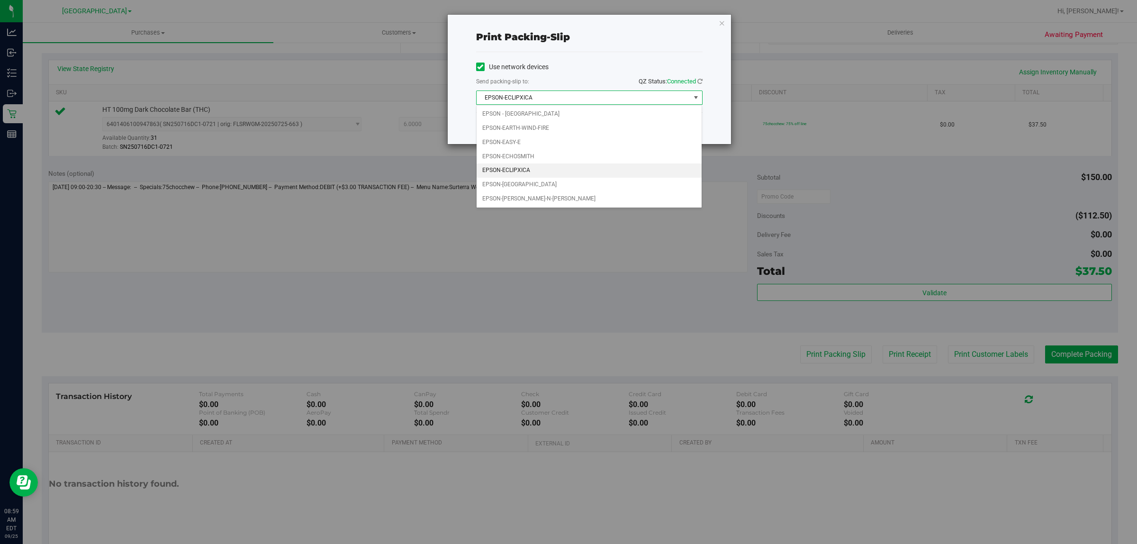
click at [590, 235] on div "Print packing-slip Use network devices Send packing-slip to: QZ Status: Connect…" at bounding box center [572, 272] width 1144 height 544
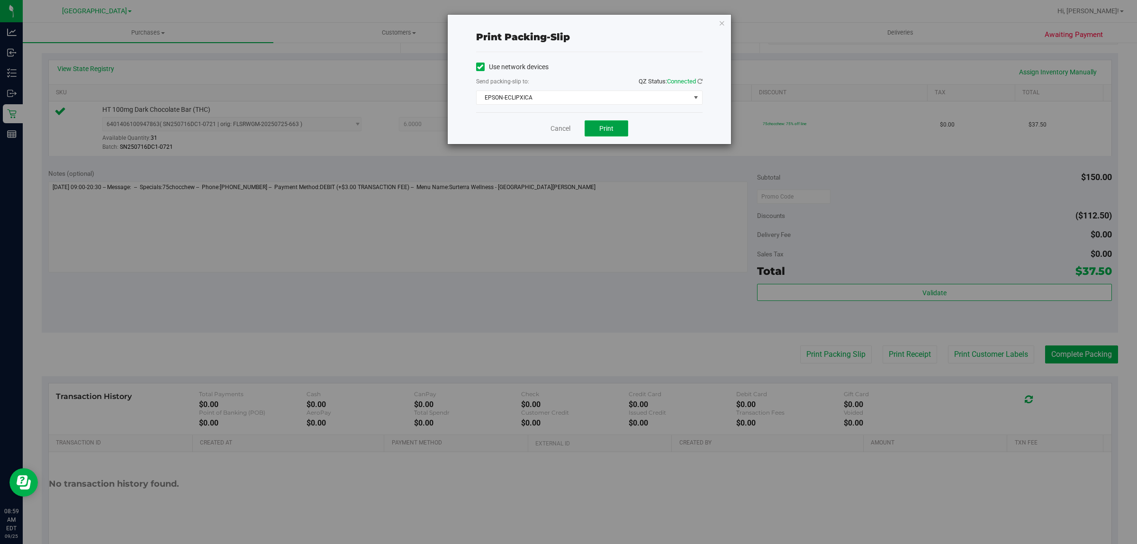
click at [619, 136] on button "Print" at bounding box center [607, 128] width 44 height 16
click at [556, 124] on link "Cancel" at bounding box center [561, 129] width 20 height 10
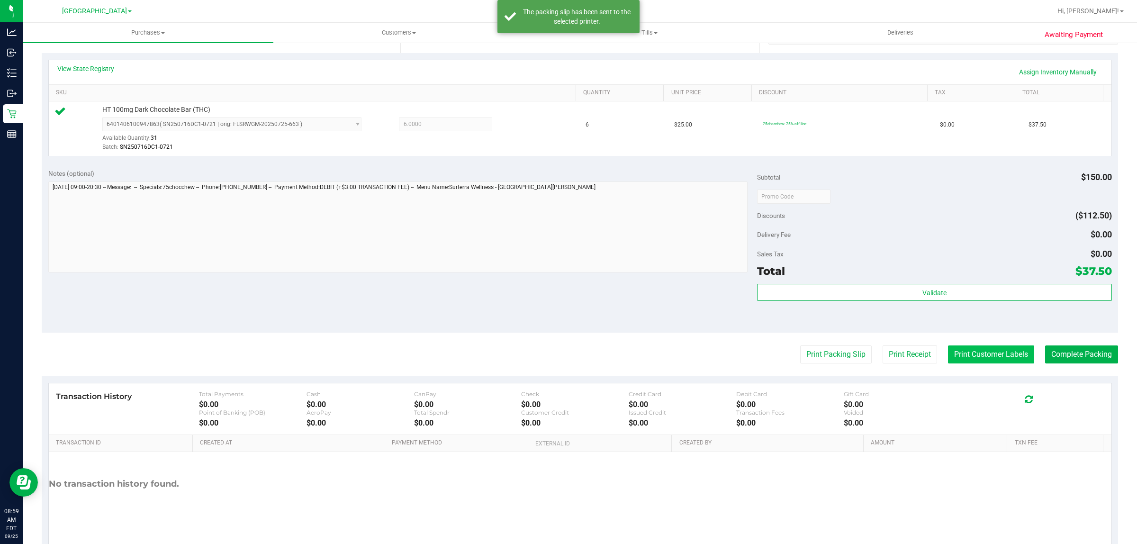
click at [966, 361] on button "Print Customer Labels" at bounding box center [991, 354] width 86 height 18
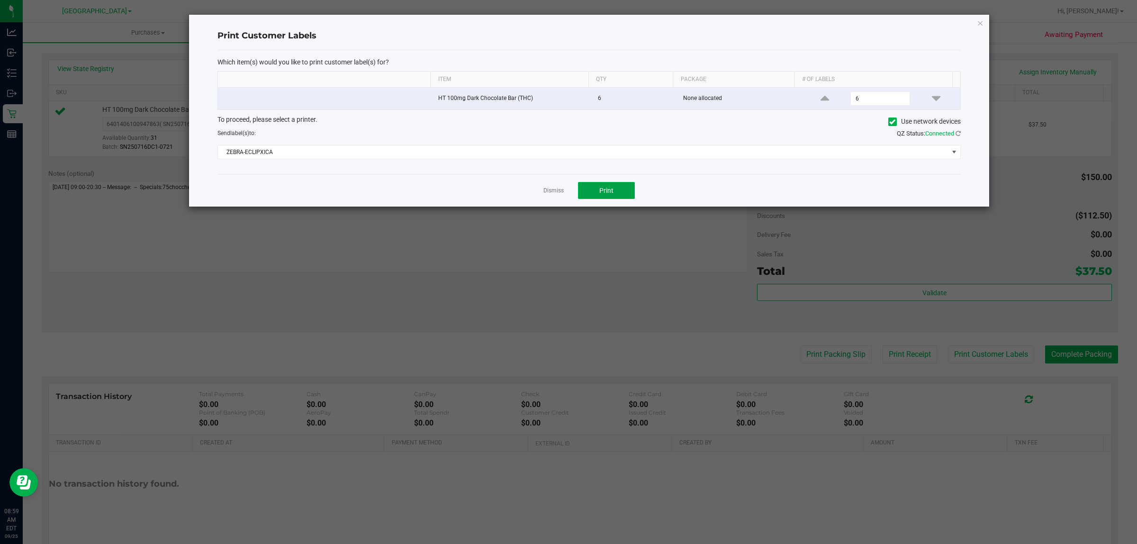
click at [612, 194] on span "Print" at bounding box center [606, 191] width 14 height 8
click at [553, 192] on link "Dismiss" at bounding box center [554, 191] width 20 height 8
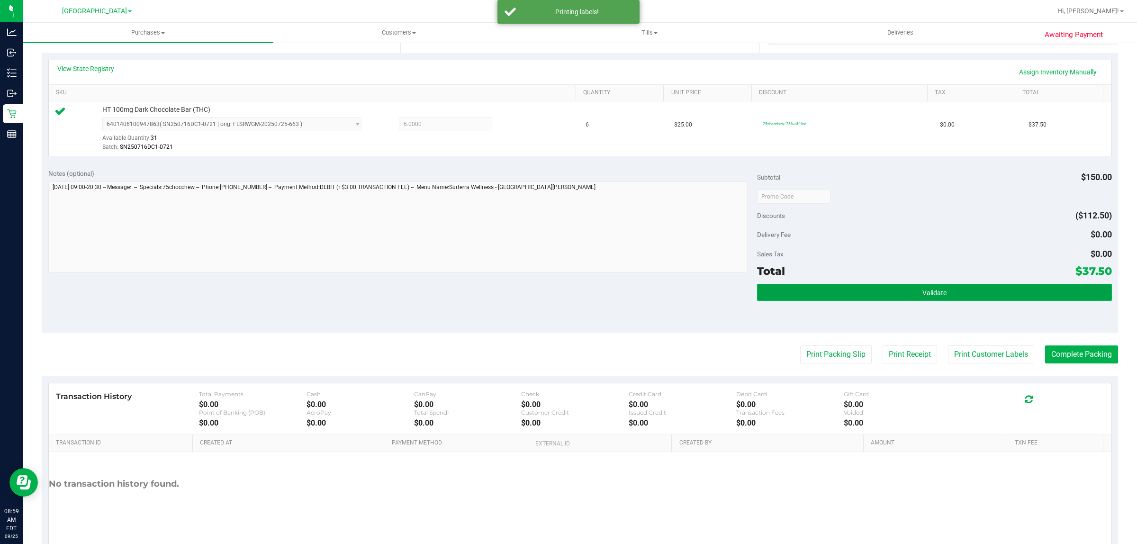
click at [815, 288] on button "Validate" at bounding box center [934, 292] width 354 height 17
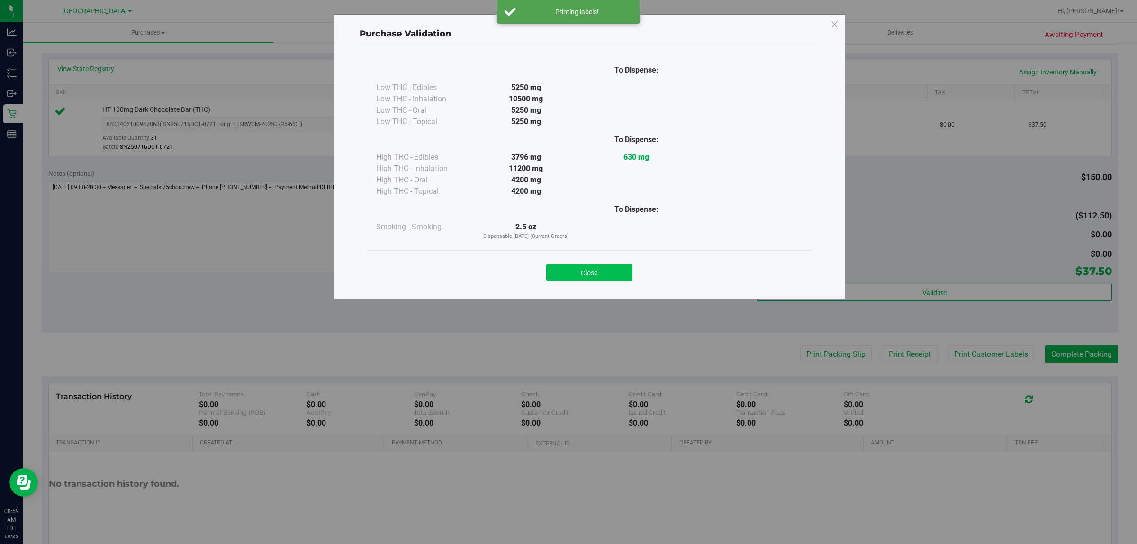
click at [605, 267] on button "Close" at bounding box center [589, 272] width 86 height 17
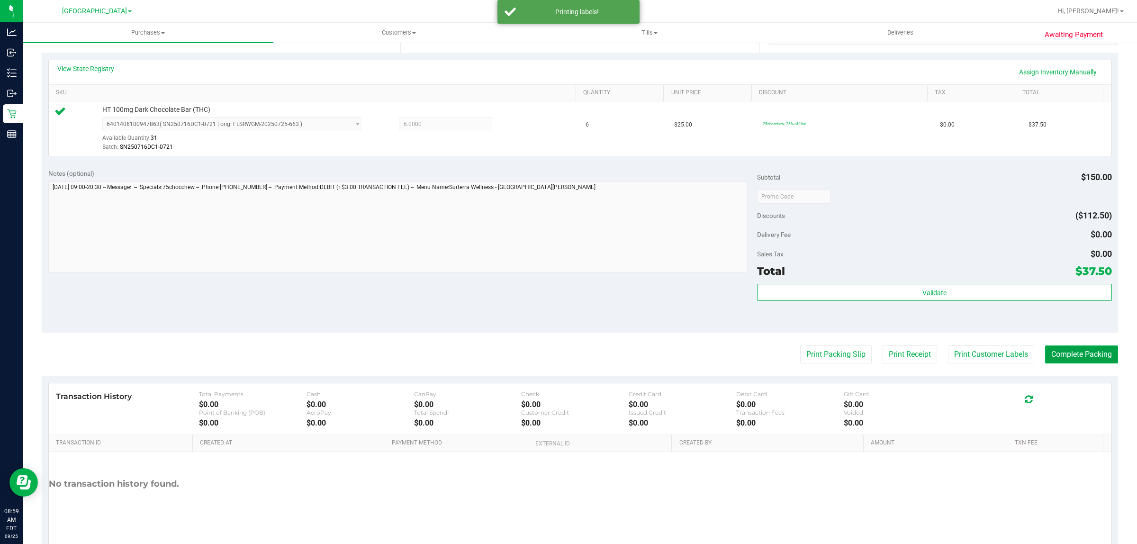
click at [1052, 355] on button "Complete Packing" at bounding box center [1081, 354] width 73 height 18
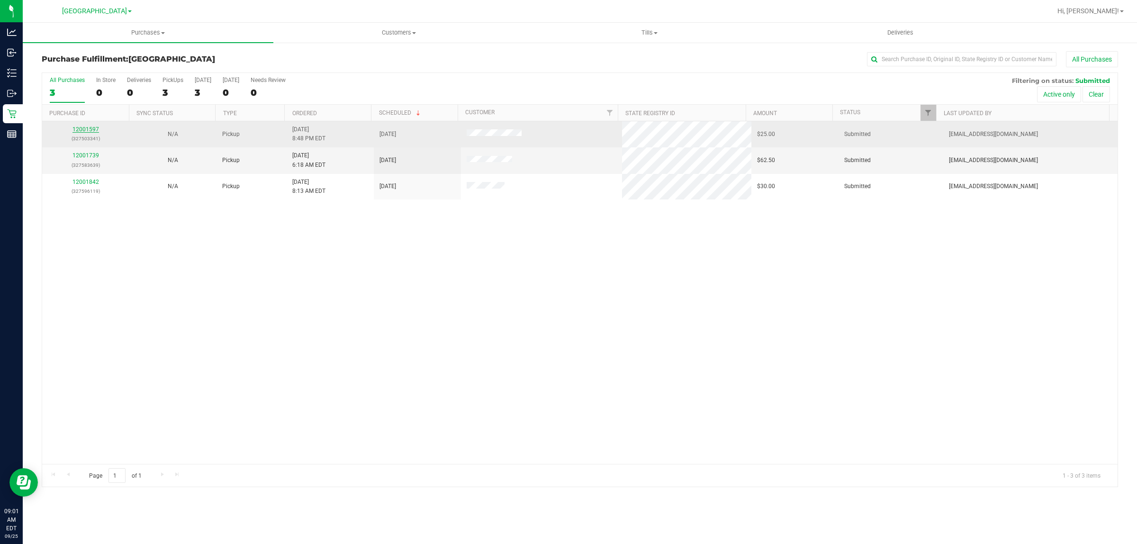
click at [89, 132] on link "12001597" at bounding box center [86, 129] width 27 height 7
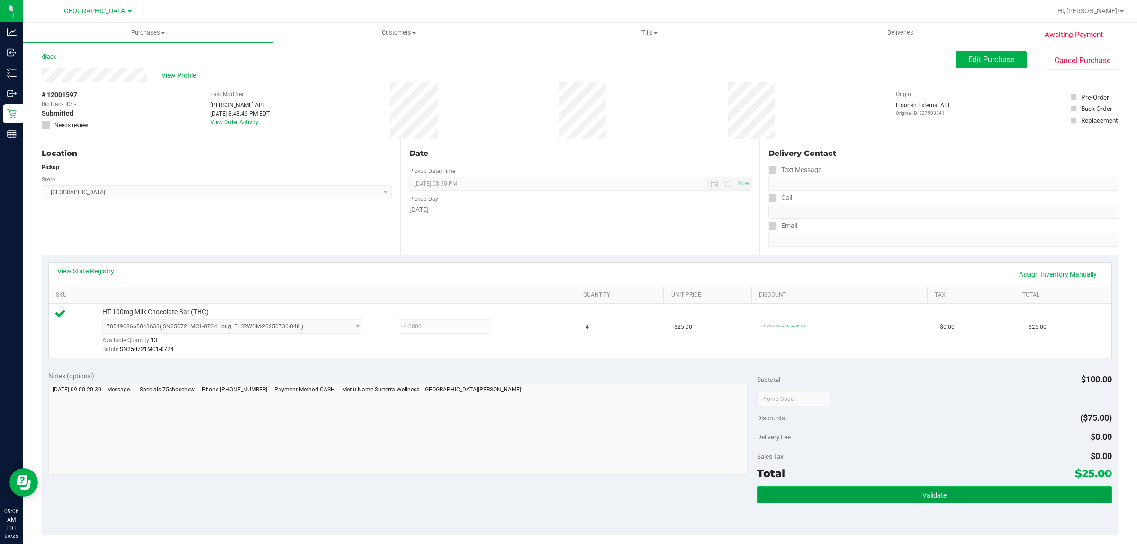
click at [907, 497] on button "Validate" at bounding box center [934, 494] width 354 height 17
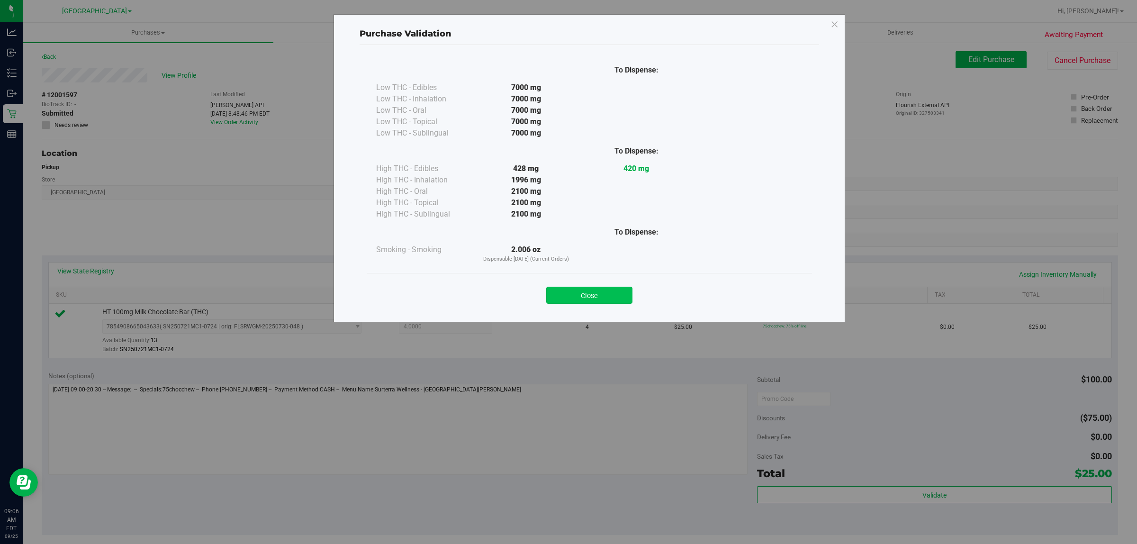
click at [588, 297] on button "Close" at bounding box center [589, 295] width 86 height 17
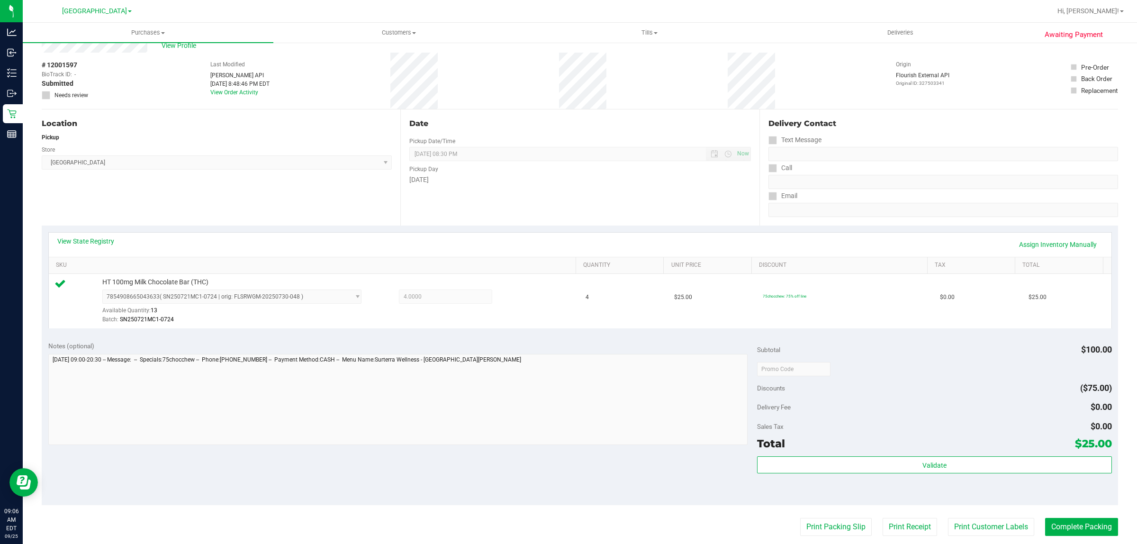
scroll to position [59, 0]
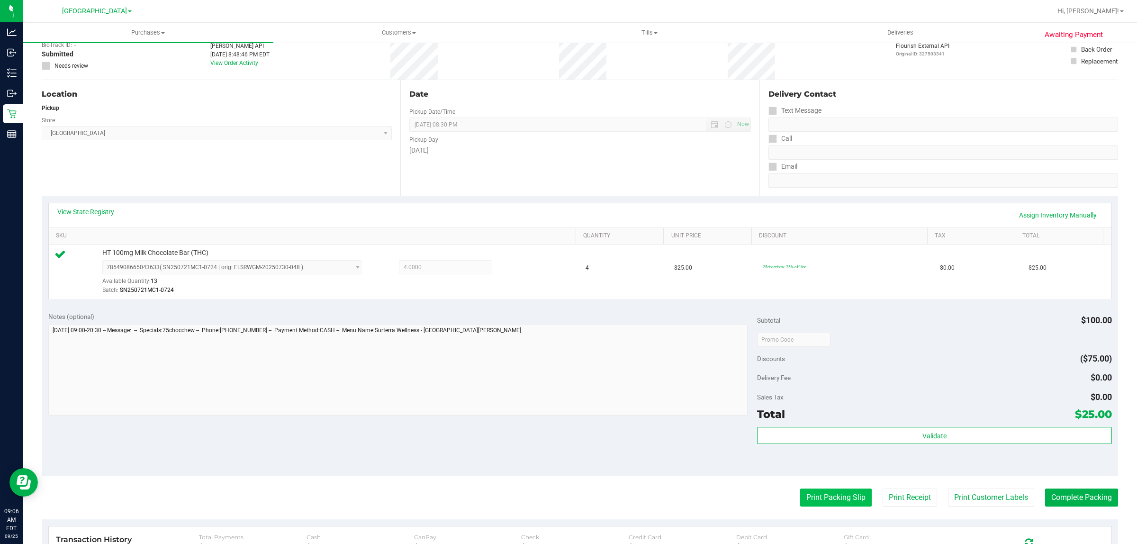
click at [847, 493] on button "Print Packing Slip" at bounding box center [836, 498] width 72 height 18
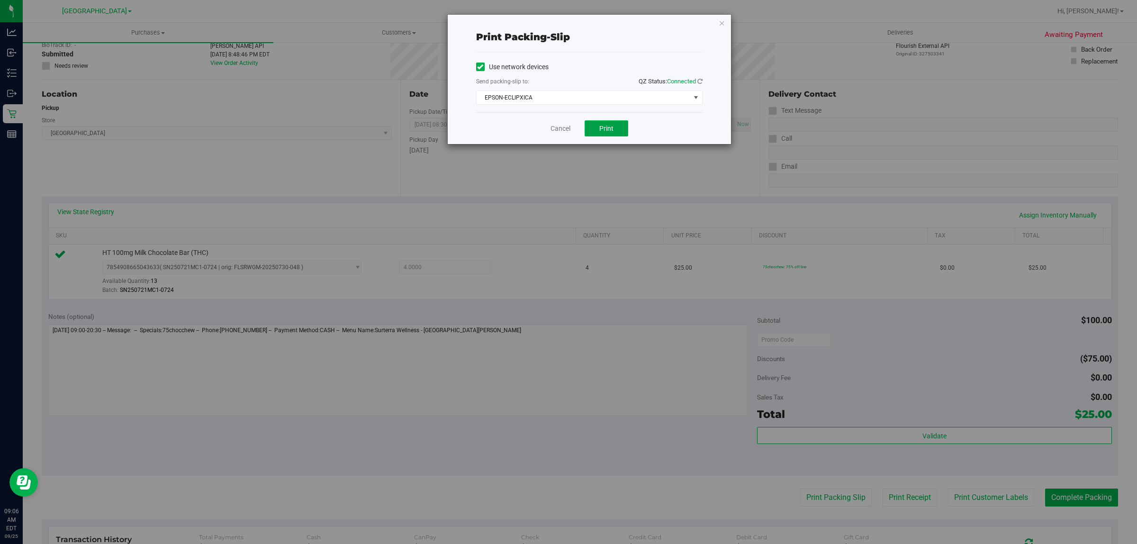
click at [595, 128] on button "Print" at bounding box center [607, 128] width 44 height 16
click at [562, 128] on link "Cancel" at bounding box center [561, 129] width 20 height 10
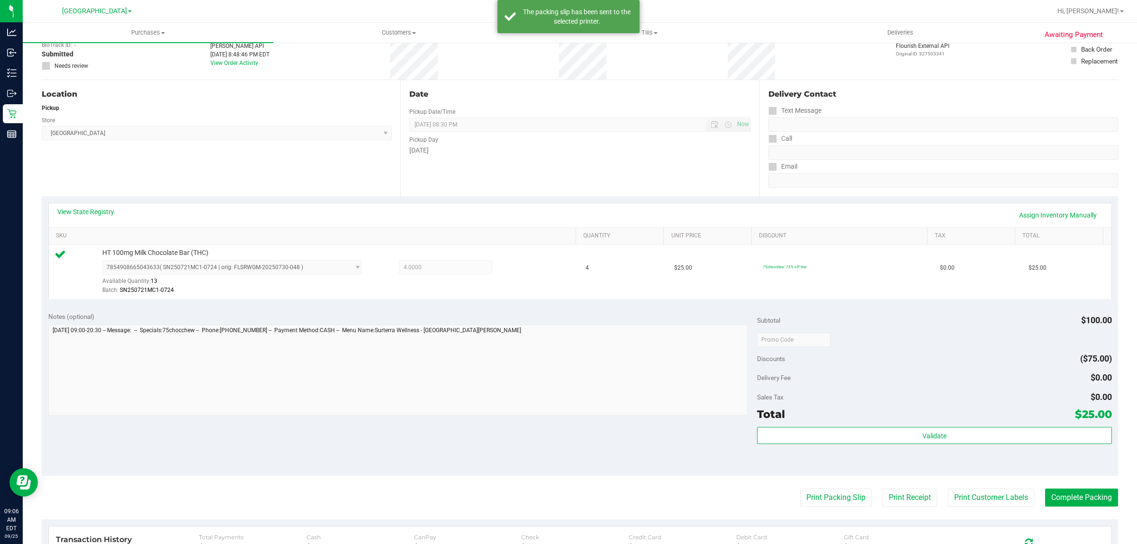
click at [970, 511] on purchase-details "Back Edit Purchase Cancel Purchase View Profile # 12001597 BioTrack ID: - Submi…" at bounding box center [580, 344] width 1077 height 705
click at [967, 502] on button "Print Customer Labels" at bounding box center [991, 498] width 86 height 18
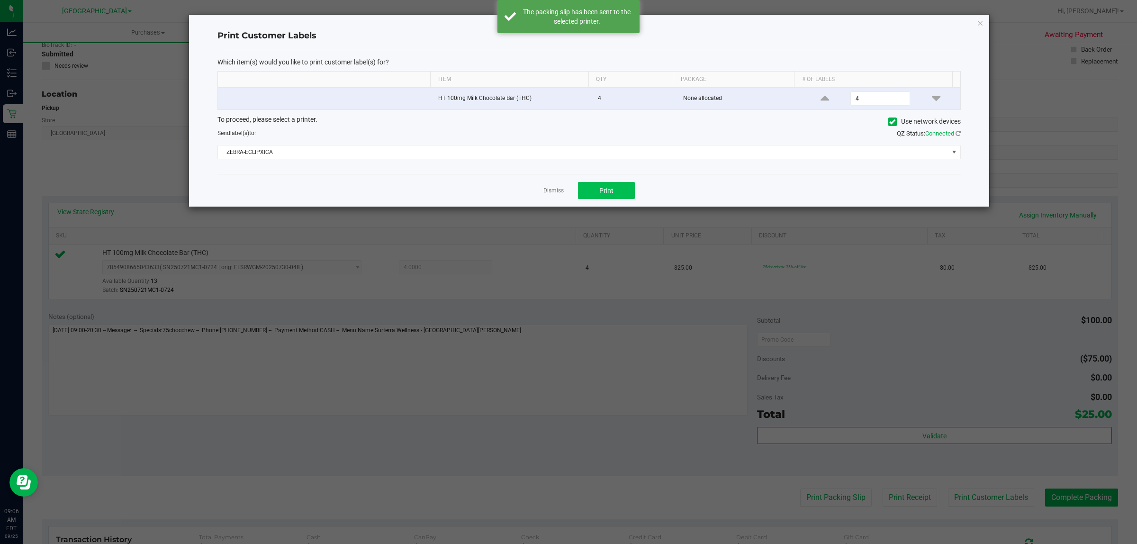
click at [596, 181] on div "Dismiss Print" at bounding box center [590, 190] width 744 height 33
click at [593, 193] on button "Print" at bounding box center [606, 190] width 57 height 17
click at [558, 191] on link "Dismiss" at bounding box center [554, 191] width 20 height 8
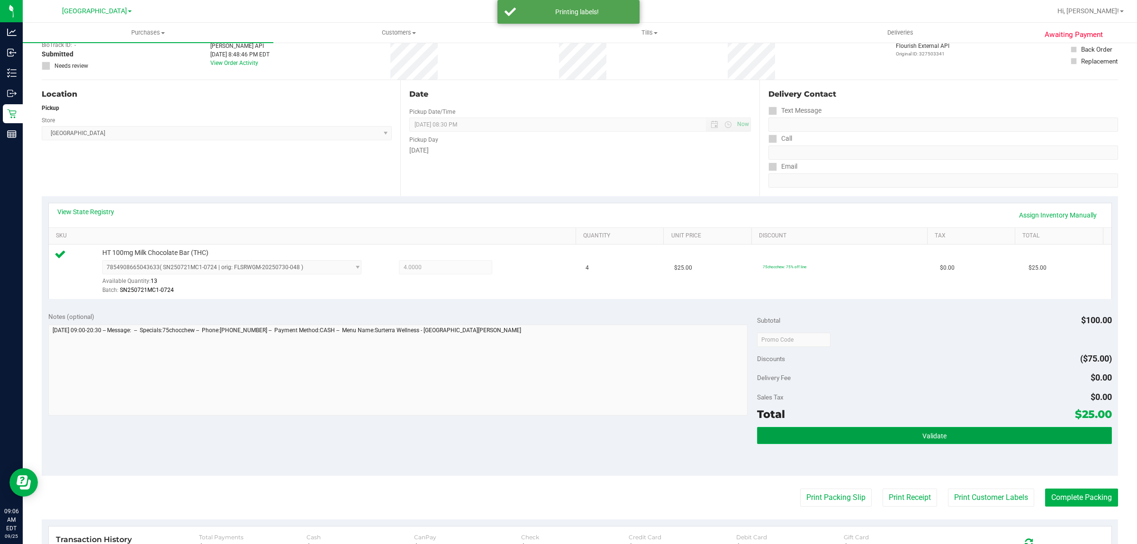
click at [813, 436] on button "Validate" at bounding box center [934, 435] width 354 height 17
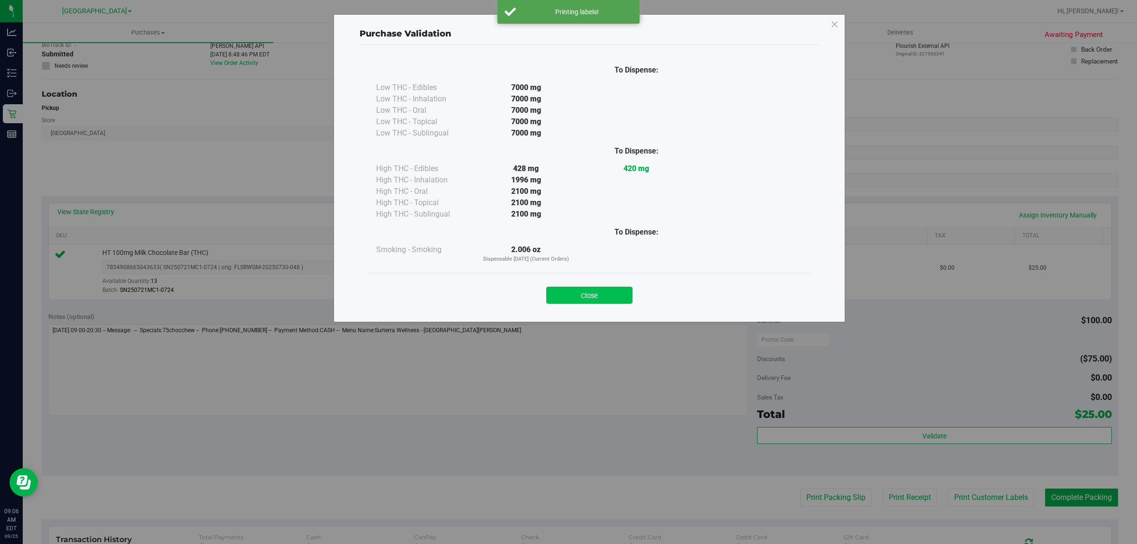
click at [598, 292] on button "Close" at bounding box center [589, 295] width 86 height 17
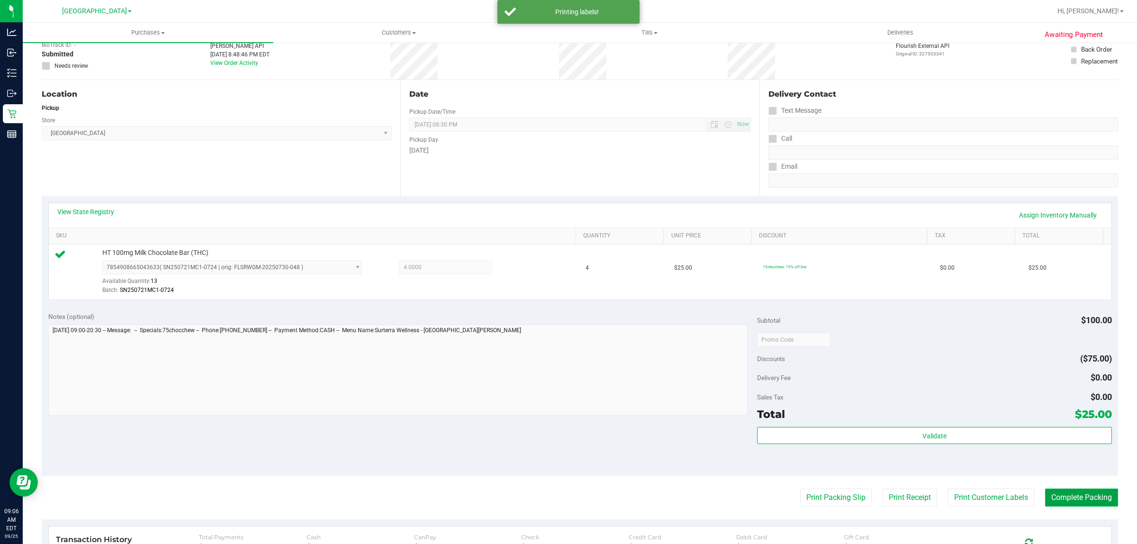
click at [1058, 493] on button "Complete Packing" at bounding box center [1081, 498] width 73 height 18
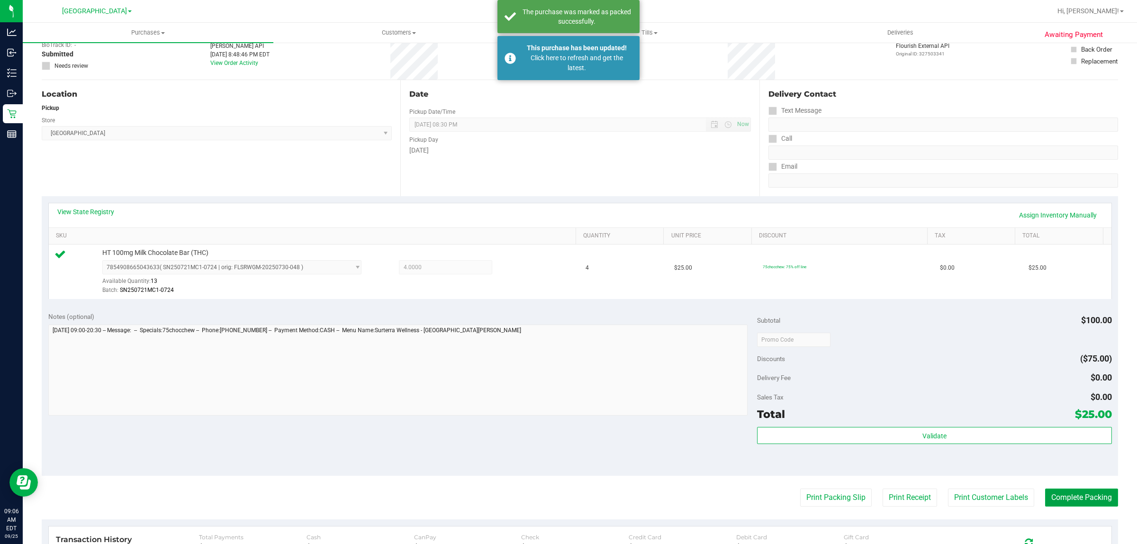
click at [1045, 489] on button "Complete Packing" at bounding box center [1081, 498] width 73 height 18
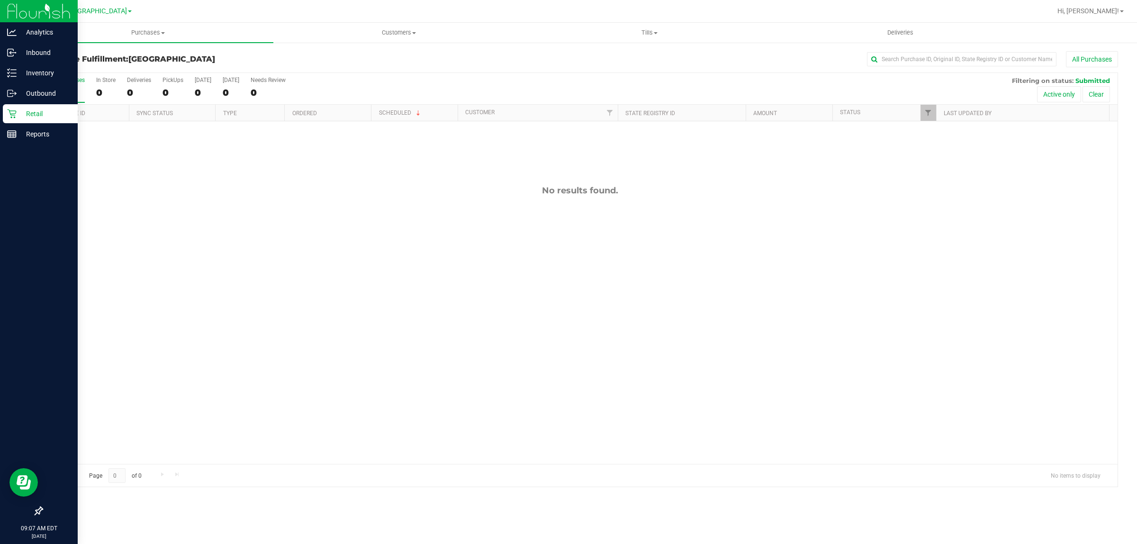
click at [31, 115] on p "Retail" at bounding box center [45, 113] width 57 height 11
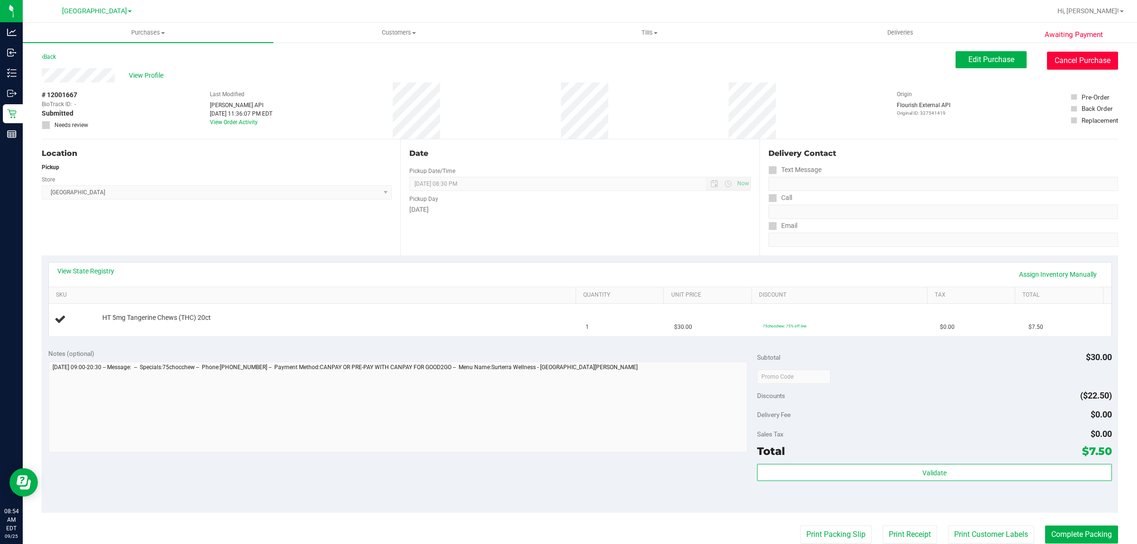
click at [1066, 64] on button "Cancel Purchase" at bounding box center [1082, 61] width 71 height 18
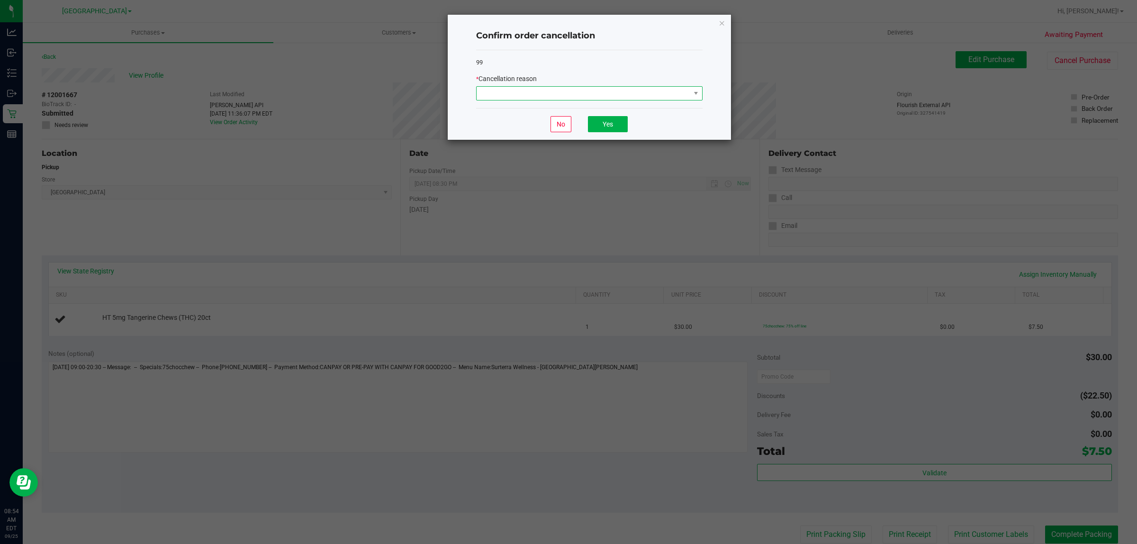
drag, startPoint x: 684, startPoint y: 93, endPoint x: 667, endPoint y: 98, distance: 17.6
click at [684, 94] on span at bounding box center [584, 93] width 214 height 13
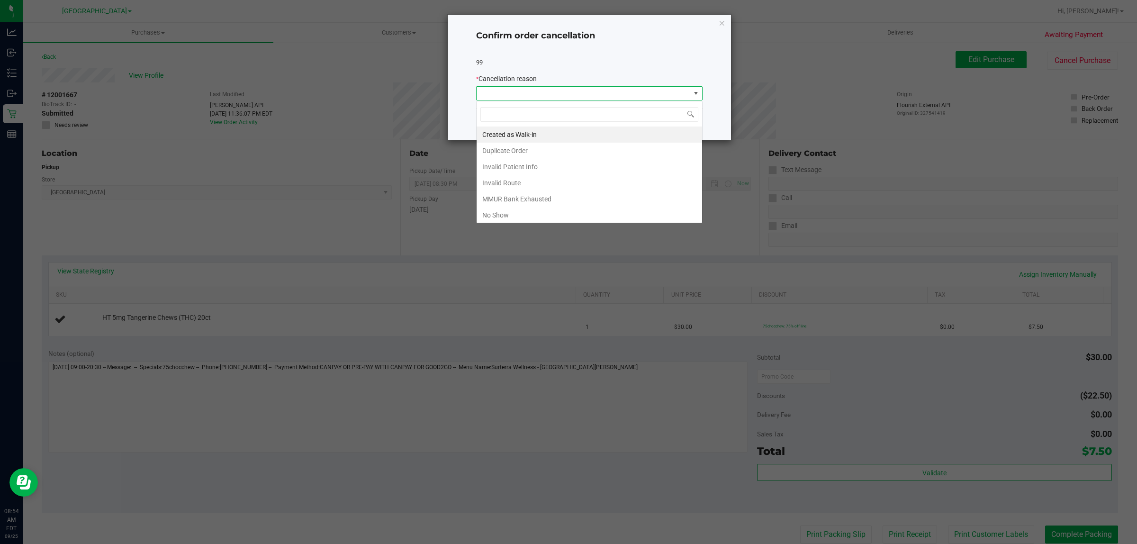
scroll to position [15, 226]
click at [485, 152] on li "Duplicate Order" at bounding box center [590, 151] width 226 height 16
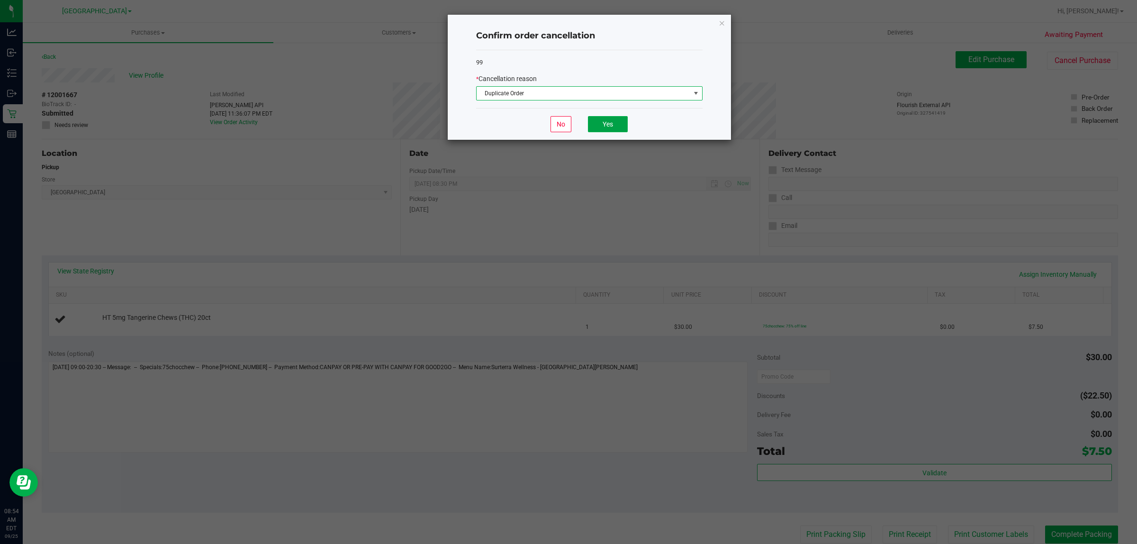
click at [617, 125] on button "Yes" at bounding box center [608, 124] width 40 height 16
